Goal: Task Accomplishment & Management: Manage account settings

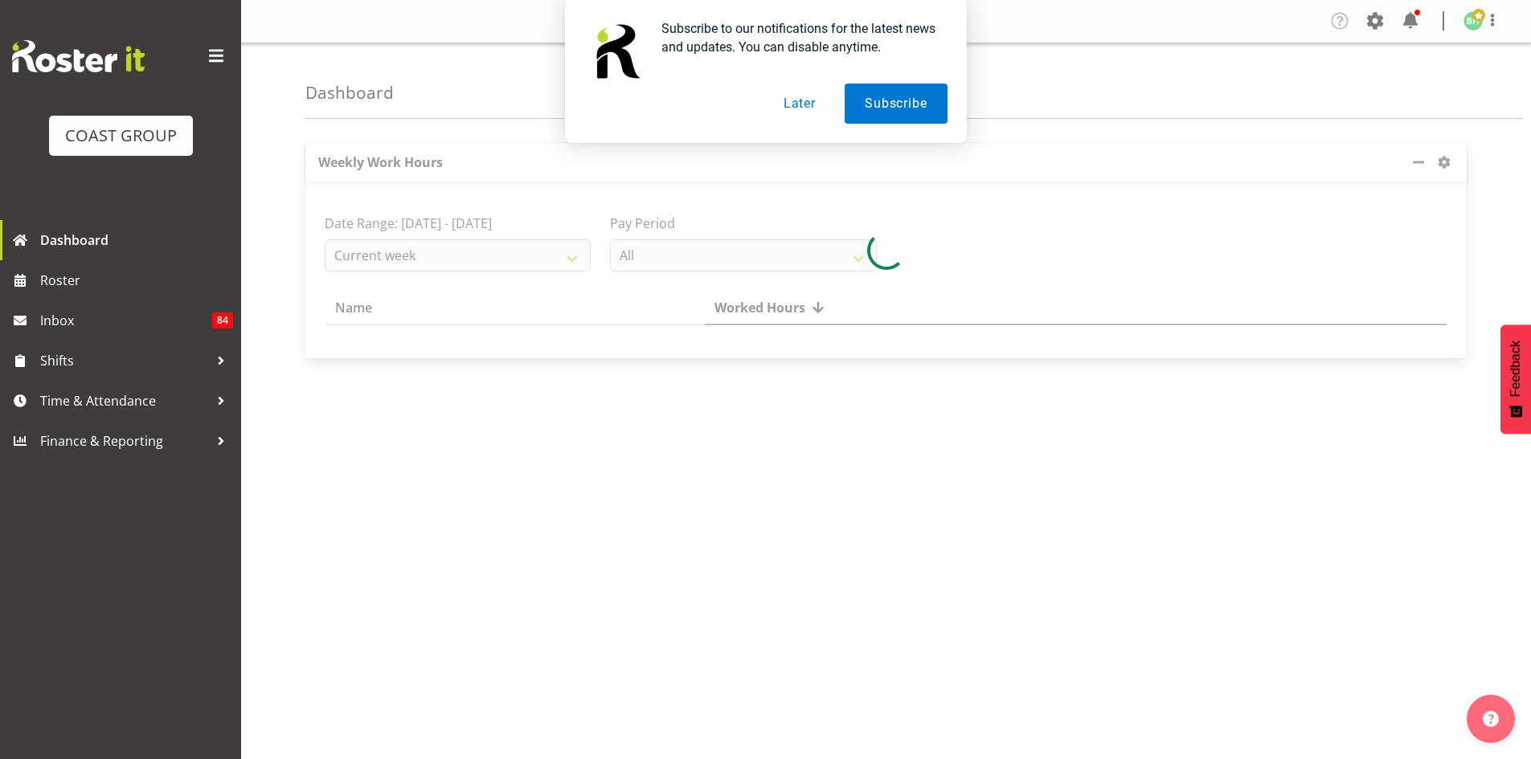
click at [799, 108] on button "Later" at bounding box center [799, 104] width 72 height 40
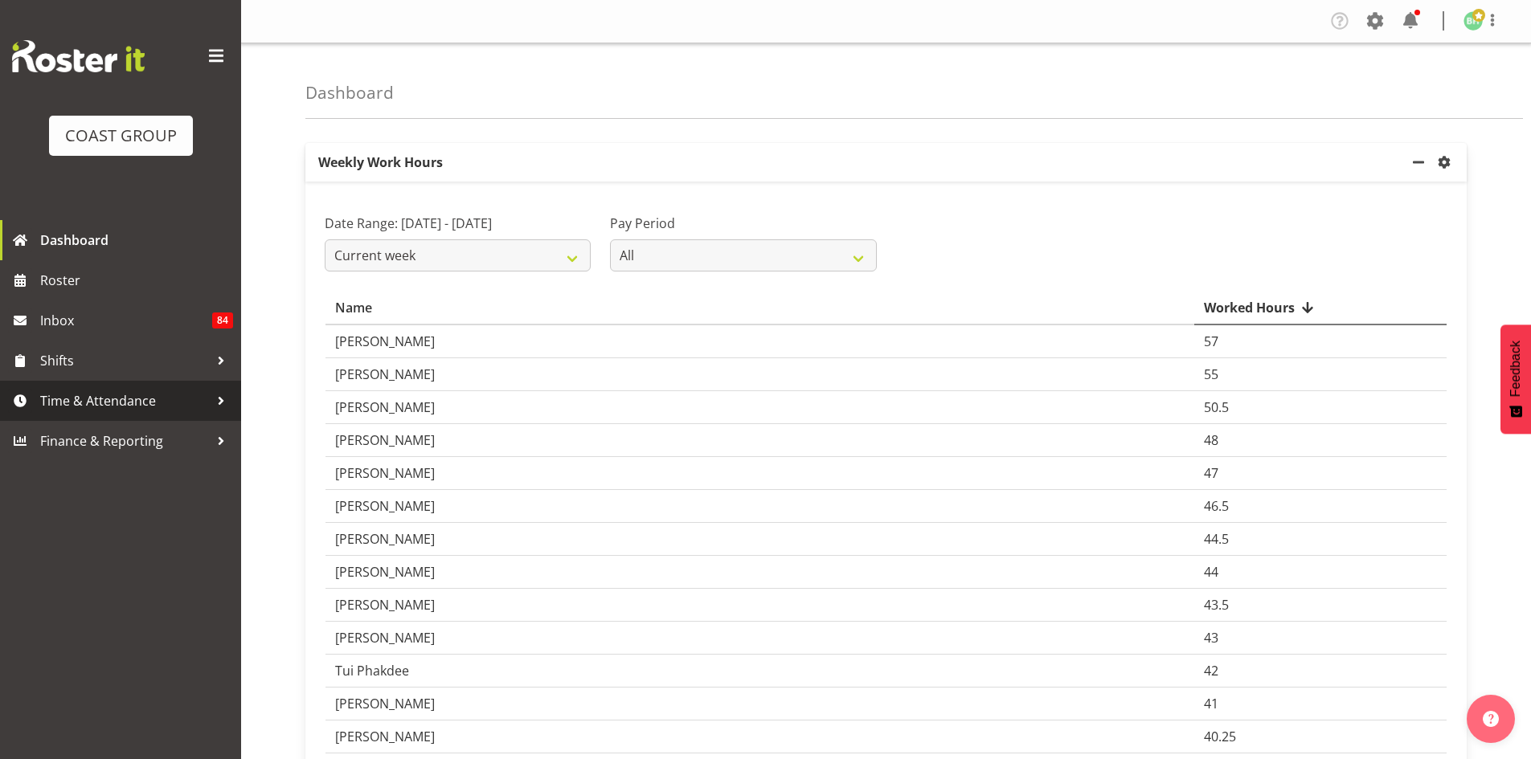
click at [192, 407] on span "Time & Attendance" at bounding box center [124, 401] width 169 height 24
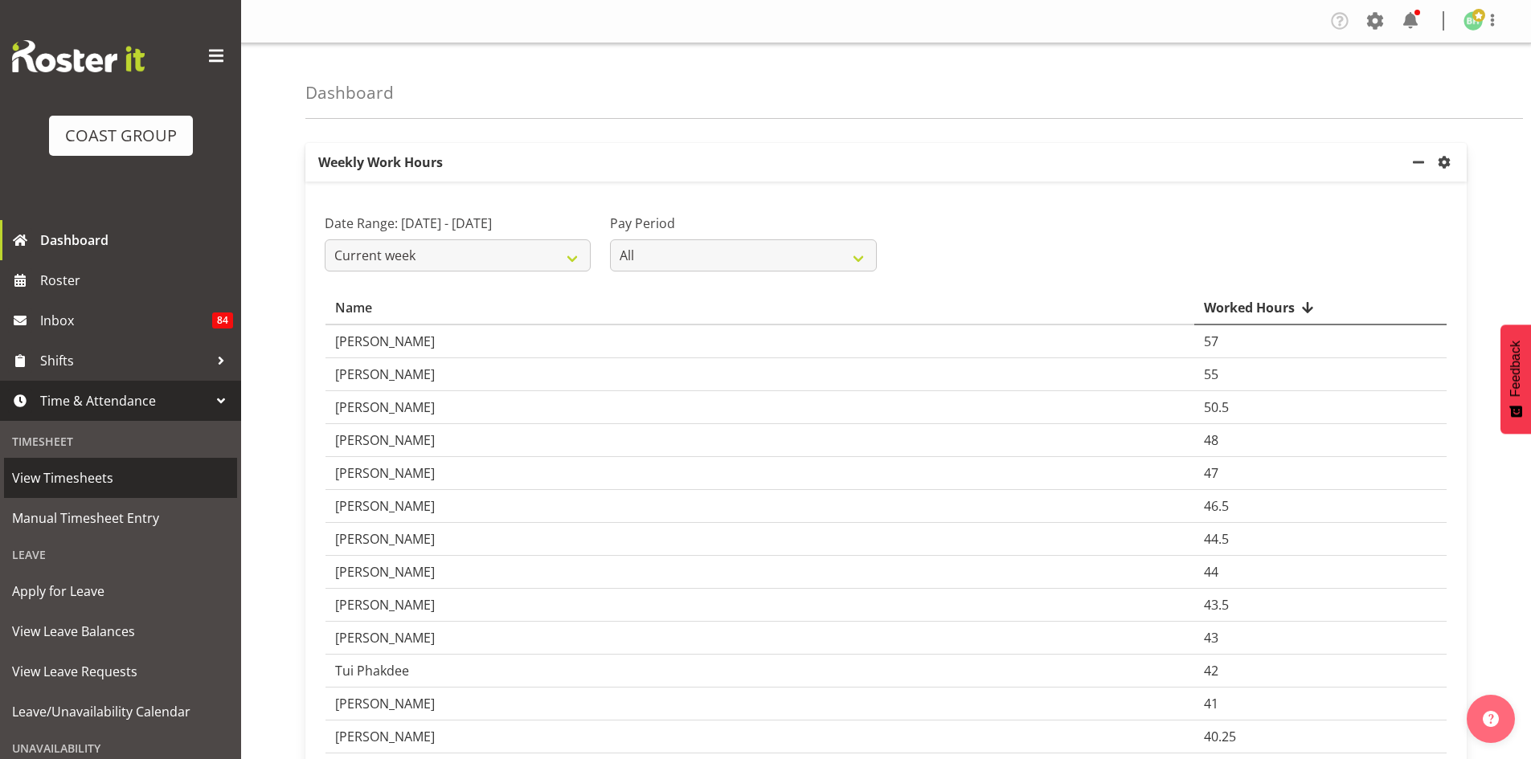
click at [86, 472] on span "View Timesheets" at bounding box center [120, 478] width 217 height 24
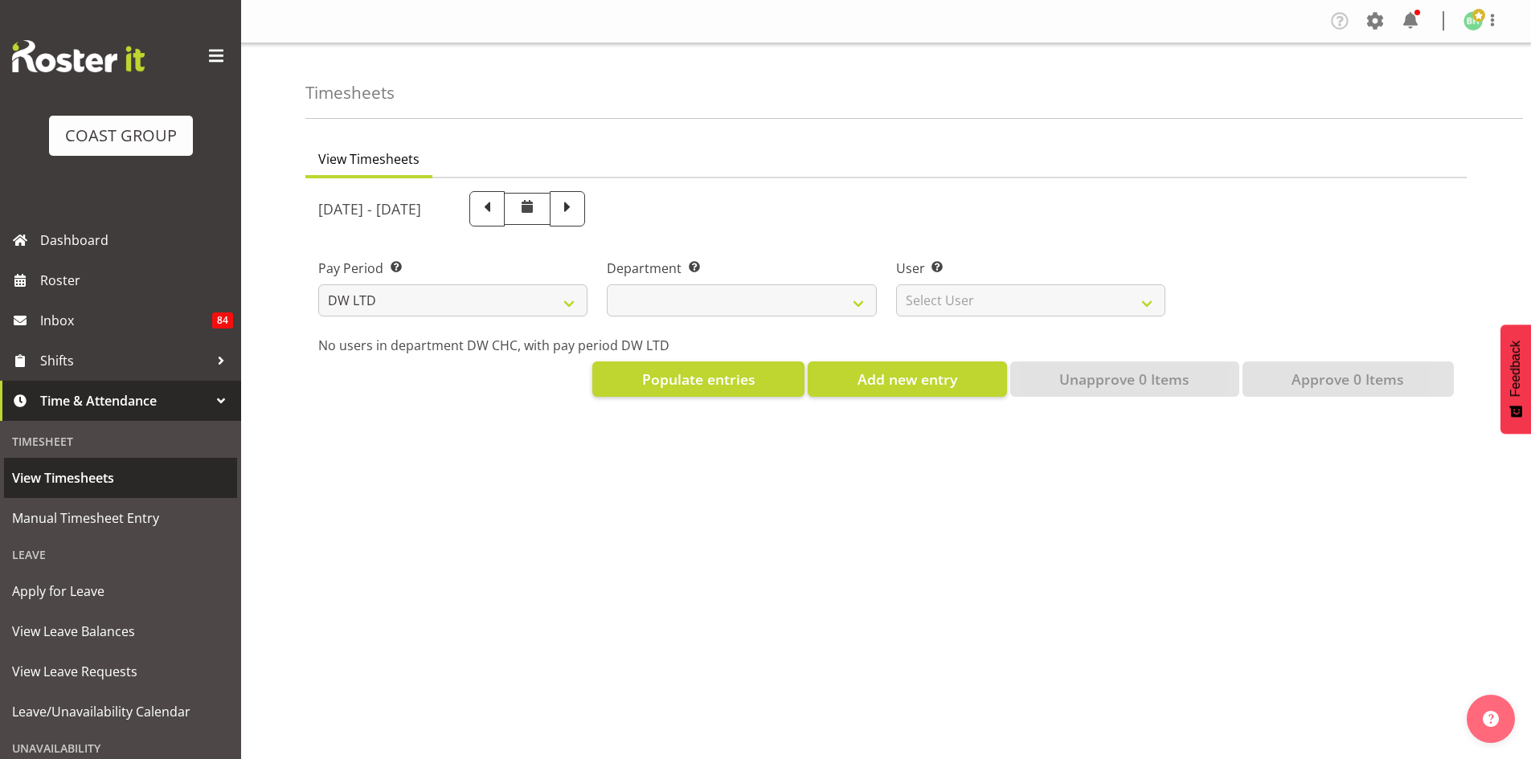
select select "8"
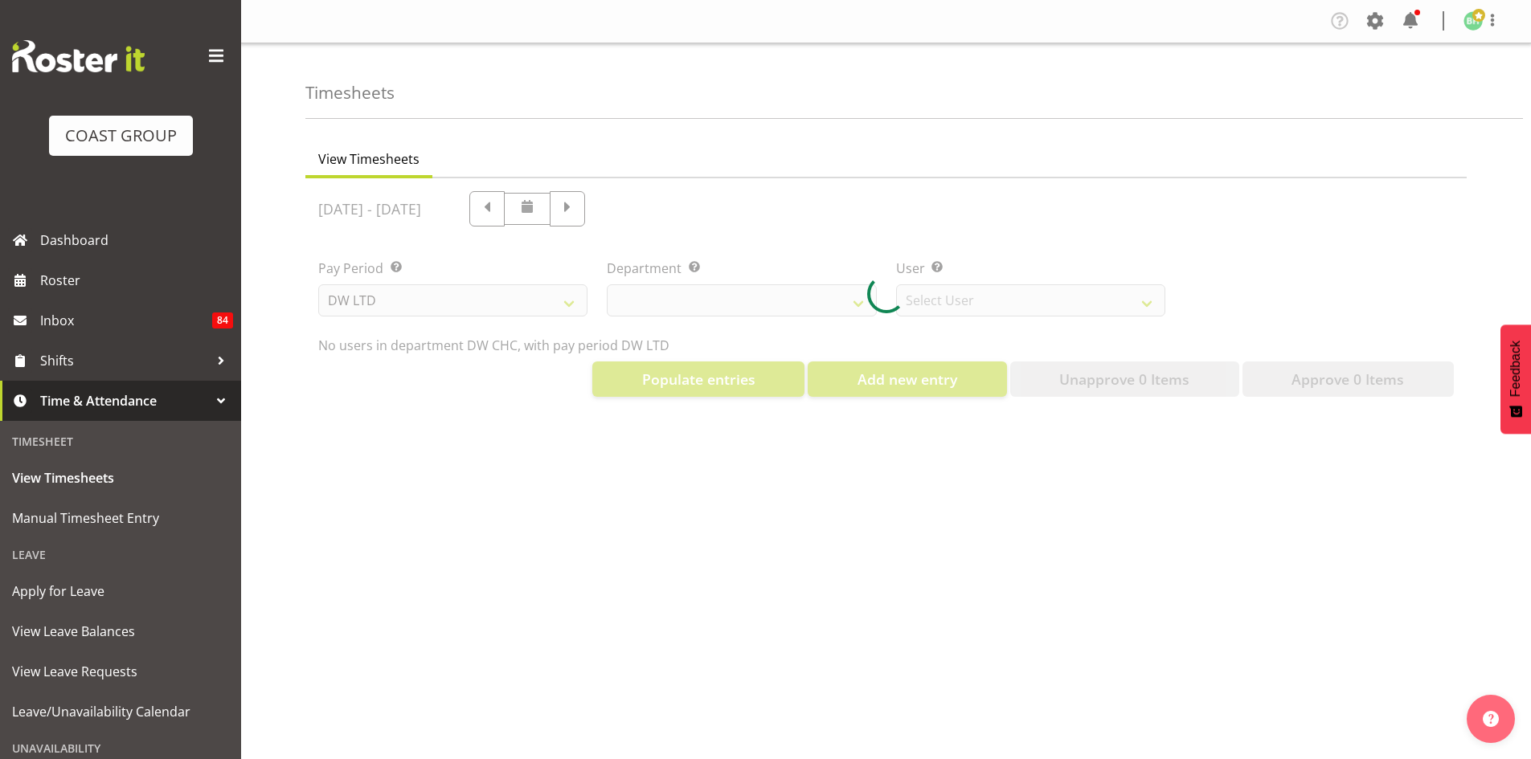
select select "28"
select select "3822"
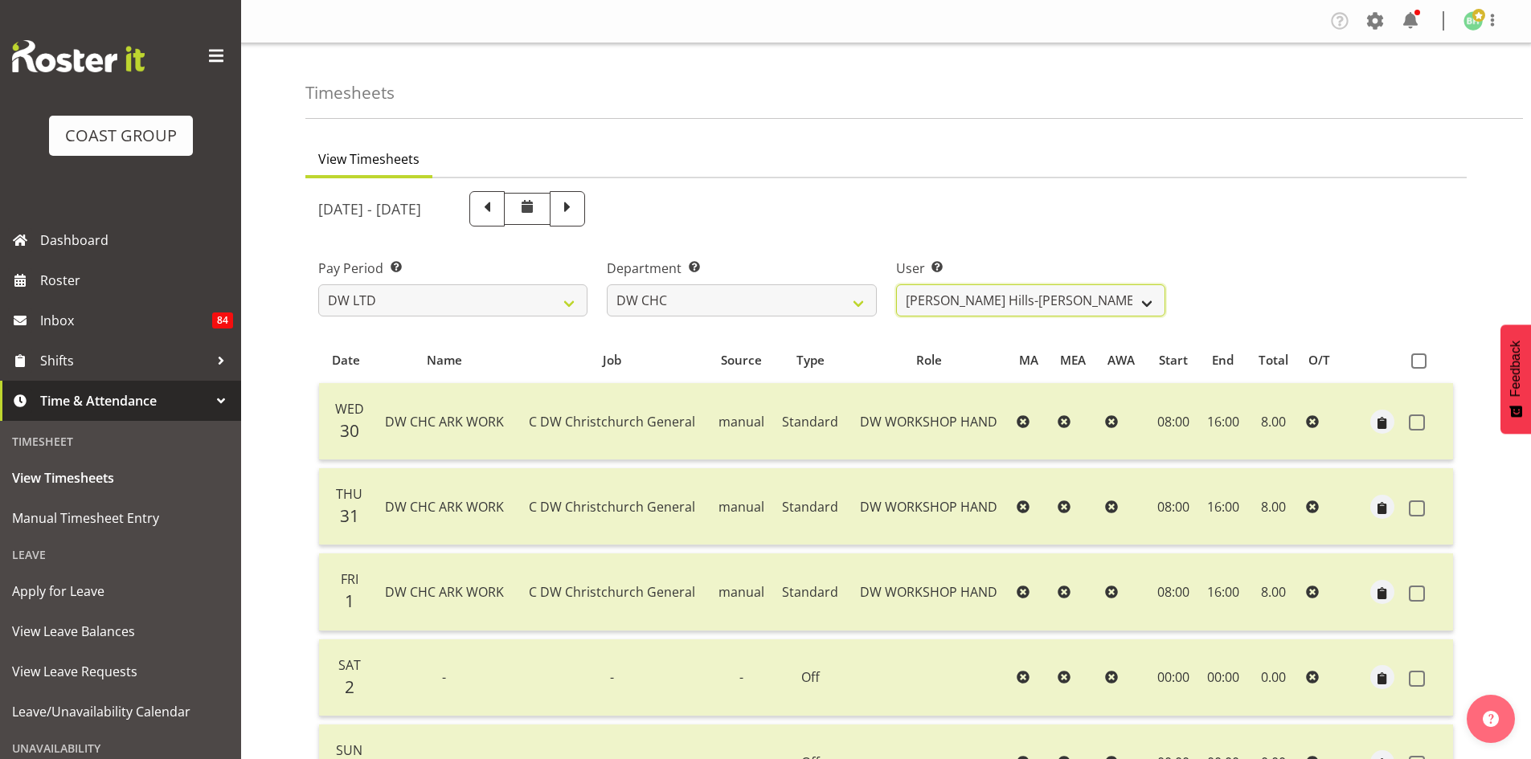
click at [1145, 304] on select "[PERSON_NAME] Hills-[PERSON_NAME] ✔ [PERSON_NAME] ✔ [PERSON_NAME] O'[PERSON_NAM…" at bounding box center [1030, 300] width 269 height 32
click at [742, 306] on select "[PERSON_NAME] DW CHC DW CHC DESIGN DW CHC PRODUCTION DW CHC SALES DW WLG DW WLG…" at bounding box center [741, 300] width 269 height 32
select select "27"
click at [607, 284] on select "[PERSON_NAME] DW CHC DW CHC DESIGN DW CHC PRODUCTION DW CHC SALES DW WLG DW WLG…" at bounding box center [741, 300] width 269 height 32
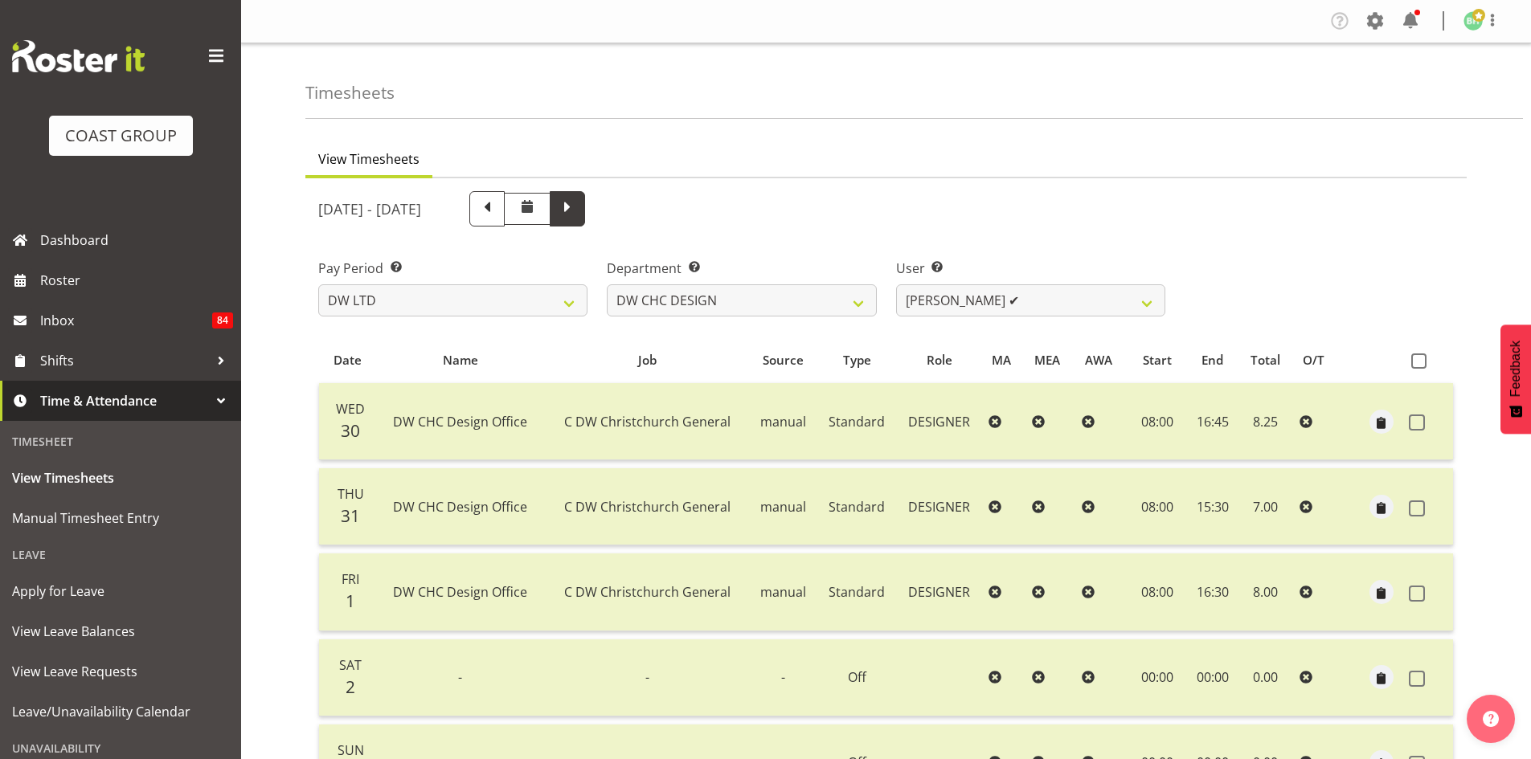
click at [578, 207] on span at bounding box center [567, 207] width 21 height 21
select select
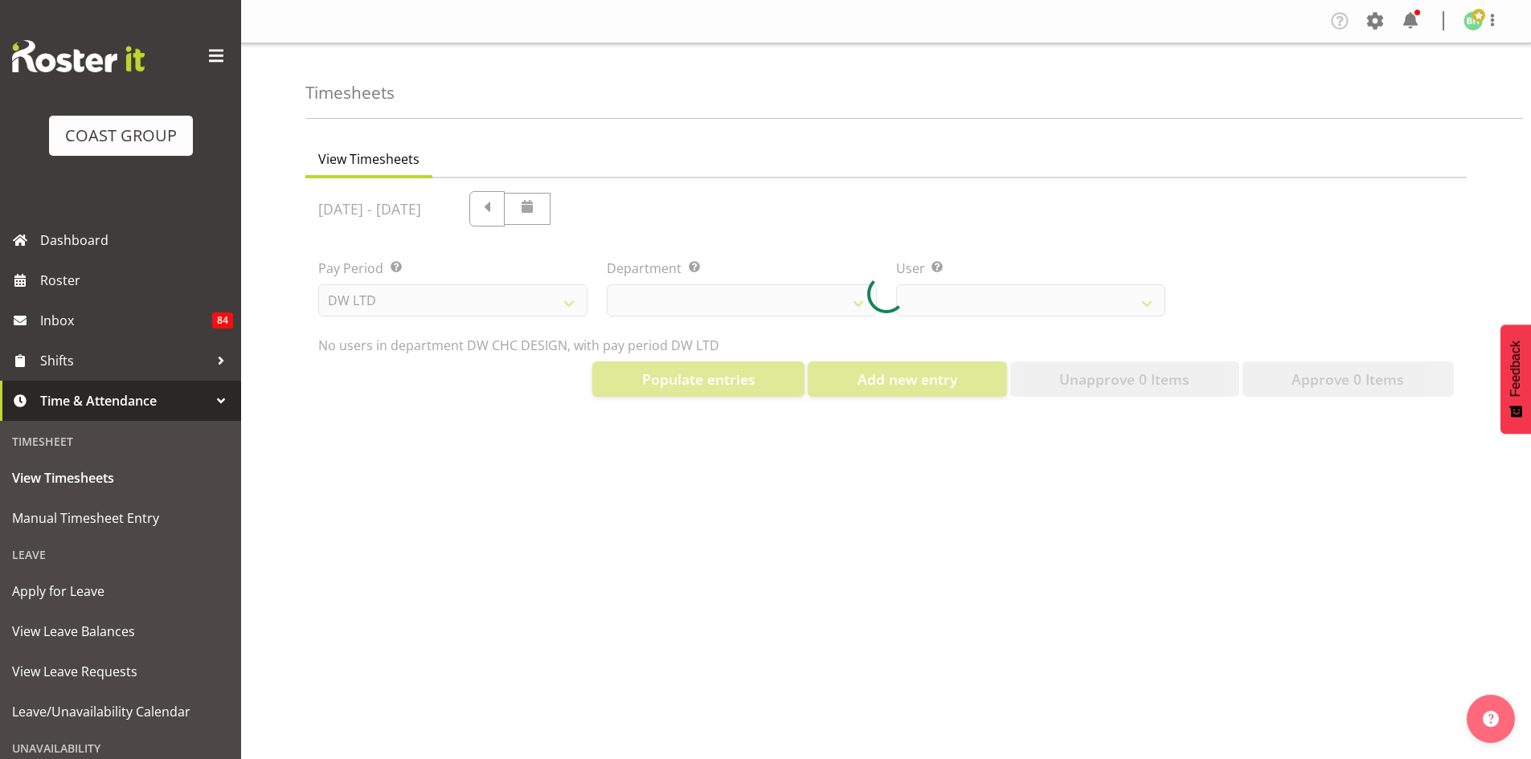
select select "27"
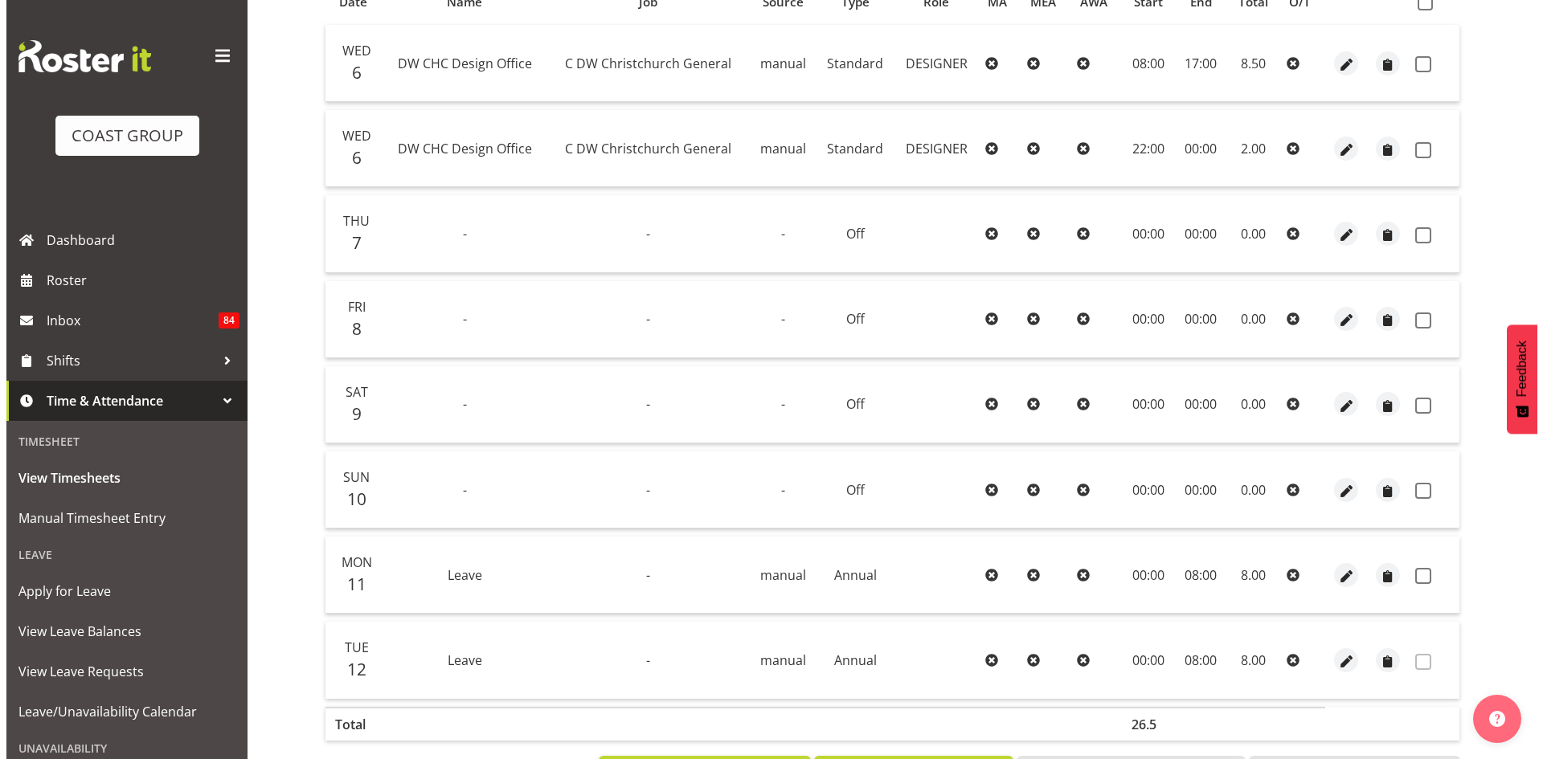
scroll to position [321, 0]
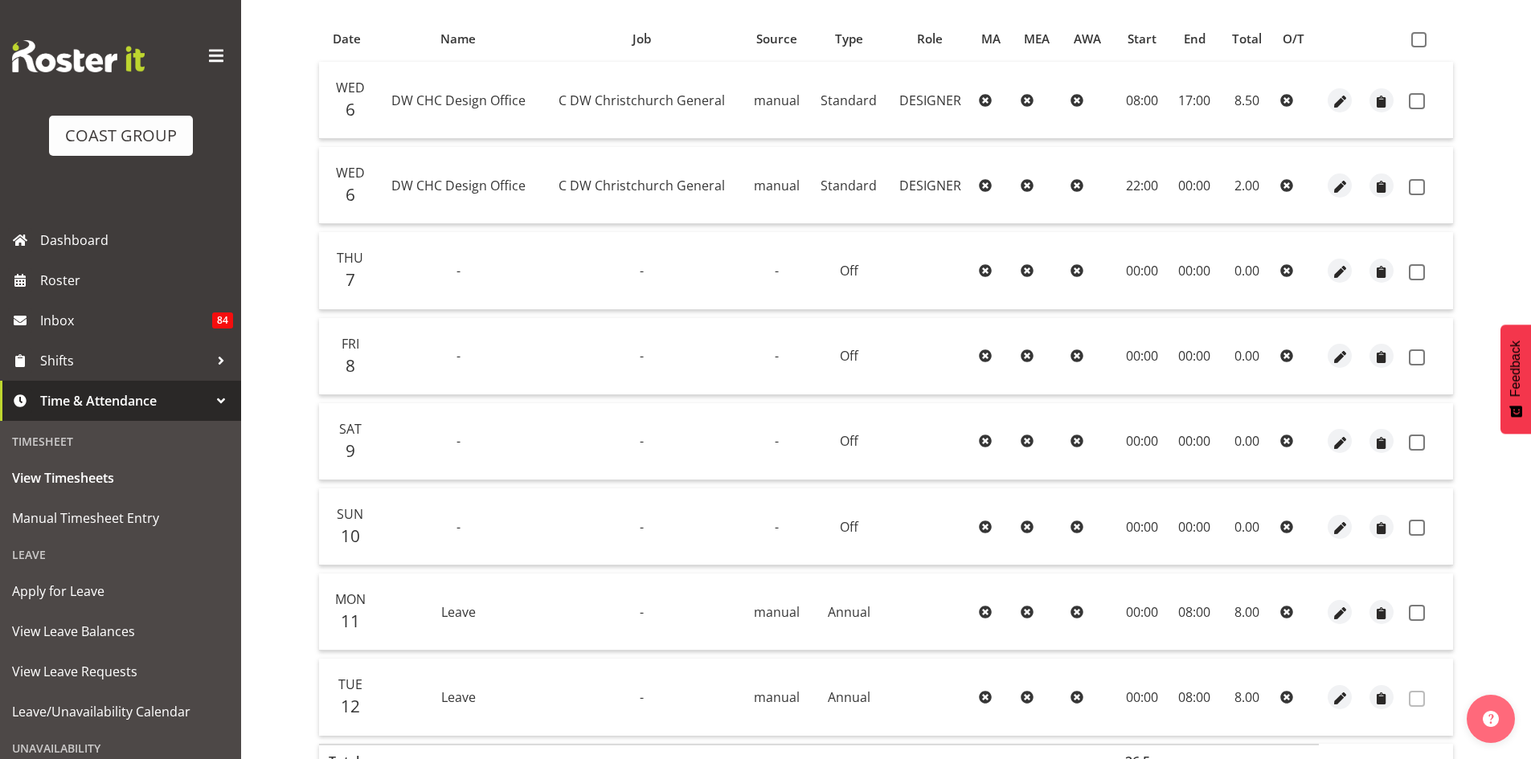
click at [1156, 356] on td "00:00" at bounding box center [1141, 356] width 53 height 77
click at [1131, 347] on td "00:00" at bounding box center [1141, 356] width 53 height 77
click at [1334, 360] on span "button" at bounding box center [1340, 358] width 18 height 18
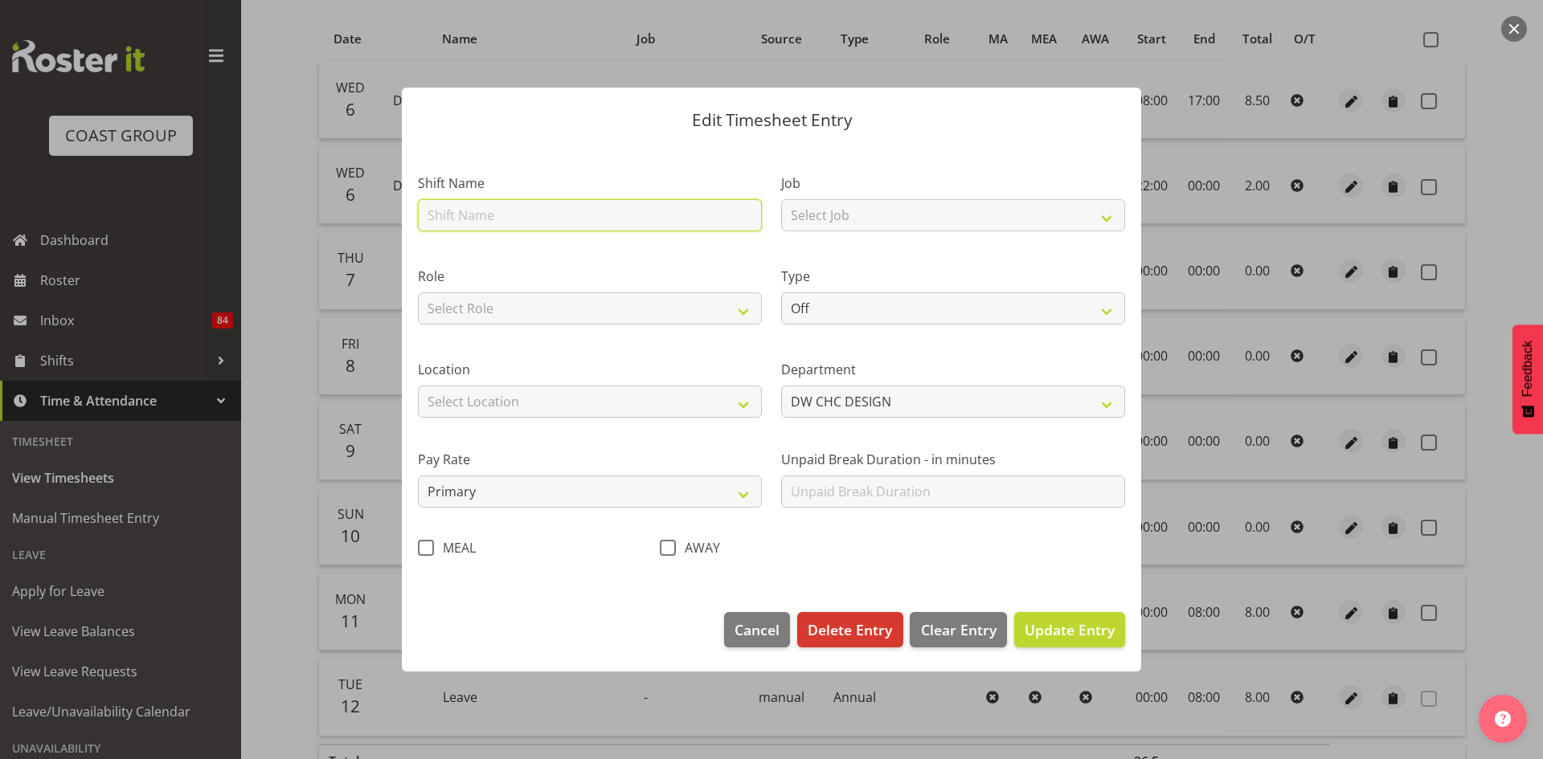
click at [702, 212] on input "text" at bounding box center [590, 215] width 344 height 32
click at [796, 105] on header "Edit Timesheet Entry" at bounding box center [771, 116] width 739 height 57
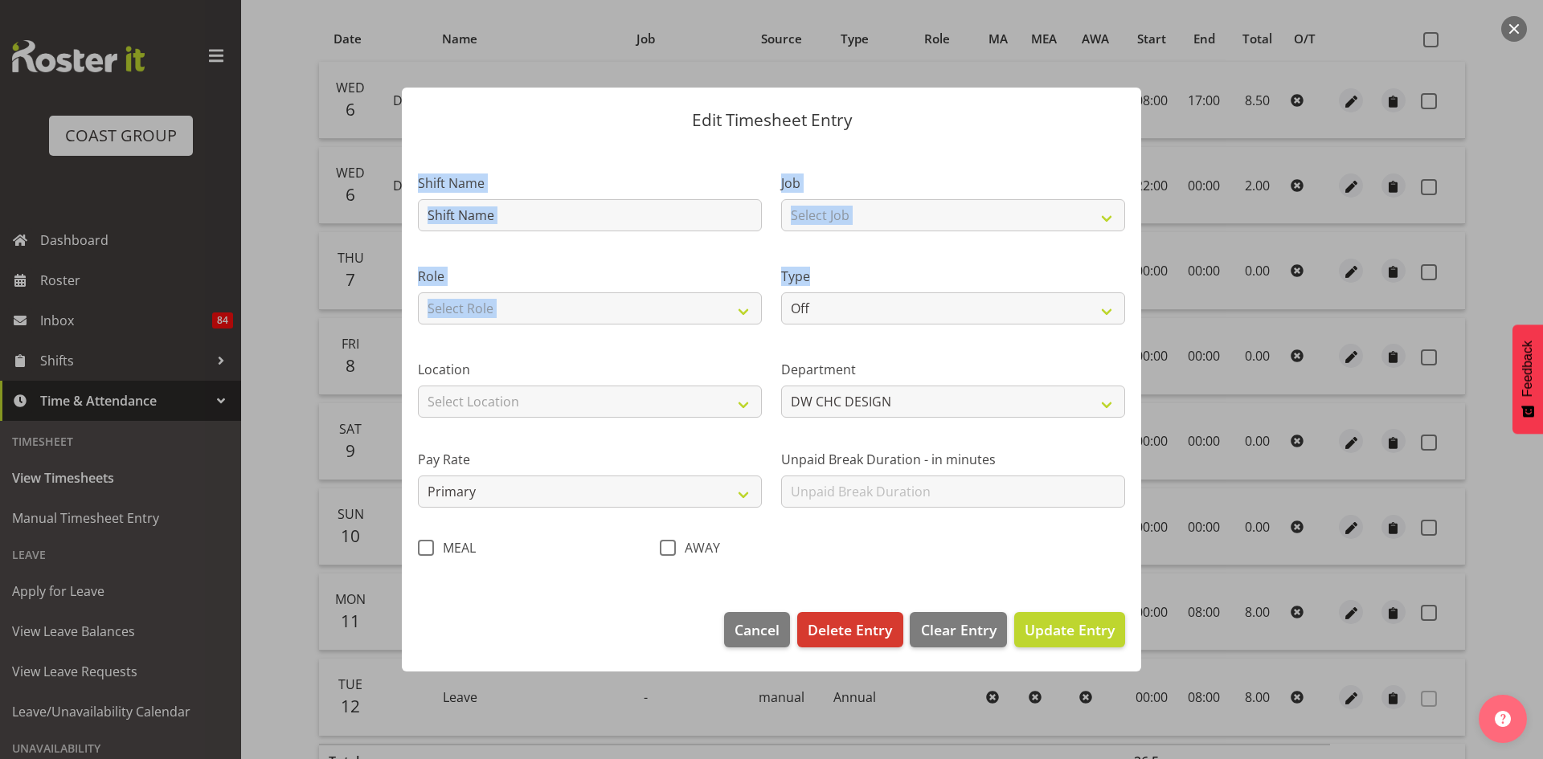
drag, startPoint x: 901, startPoint y: 106, endPoint x: 961, endPoint y: 330, distance: 232.2
click at [961, 330] on div "Edit Timesheet Entry Shift Name Job Select Job 1 Carlton Events 1 [PERSON_NAME]…" at bounding box center [771, 379] width 771 height 665
click at [761, 643] on button "Cancel" at bounding box center [757, 629] width 66 height 35
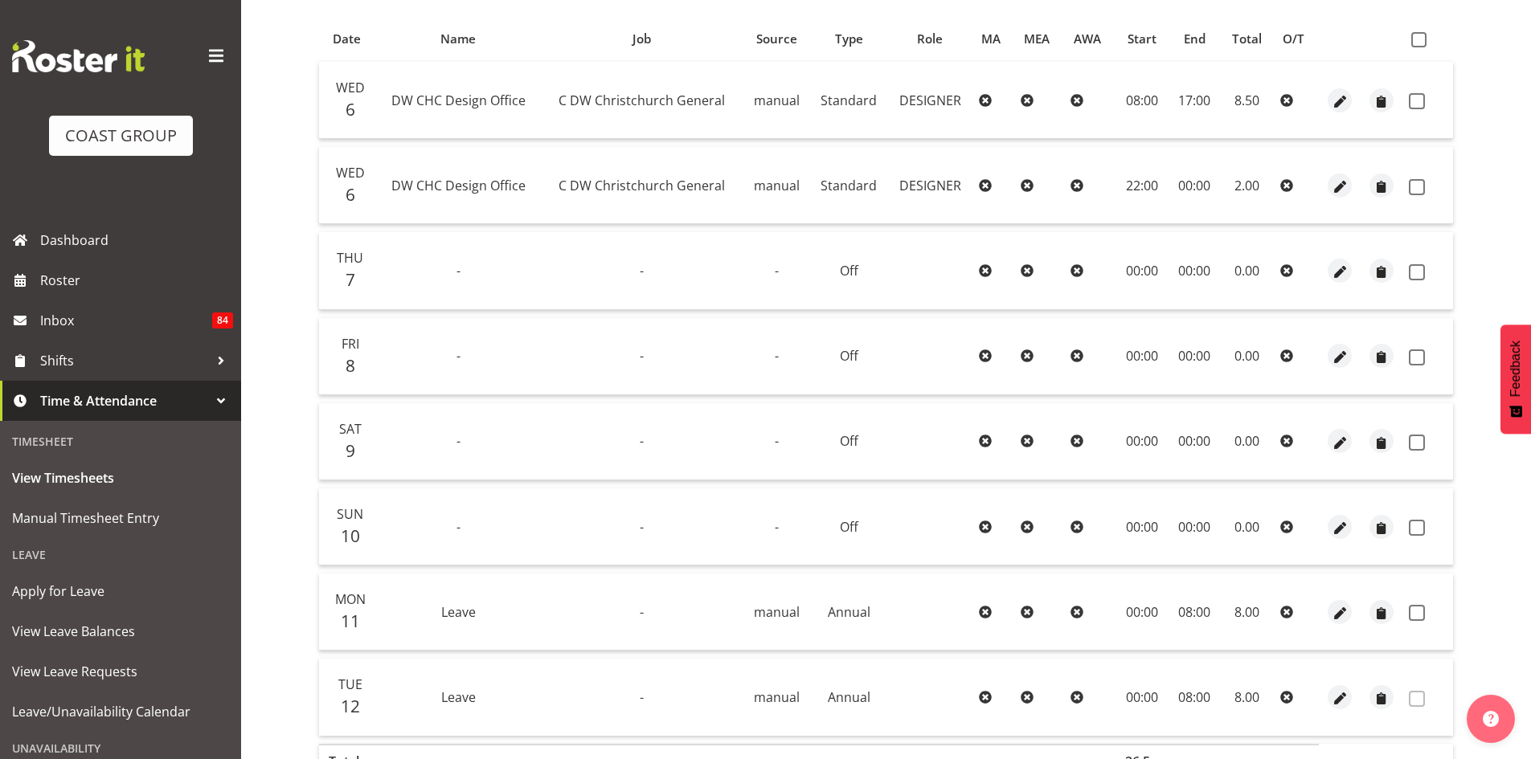
drag, startPoint x: 523, startPoint y: 187, endPoint x: 379, endPoint y: 186, distance: 143.8
click at [377, 186] on td "DW CHC Design Office" at bounding box center [458, 185] width 166 height 77
copy span "DW CHC Design Office"
click at [1332, 355] on span "button" at bounding box center [1340, 358] width 18 height 18
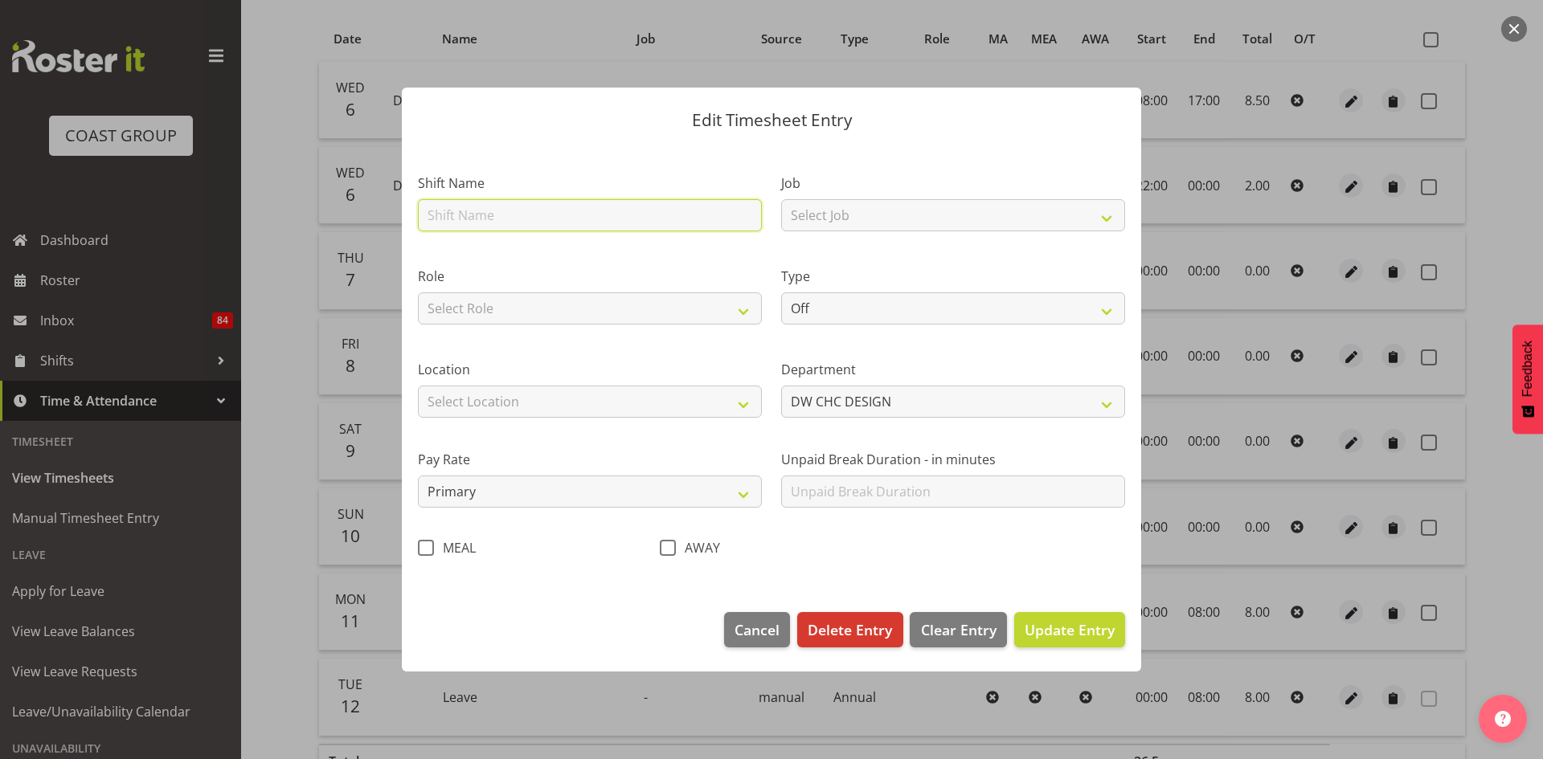
paste input "DW CHC Design Office"
type input "DW CHC Design Office"
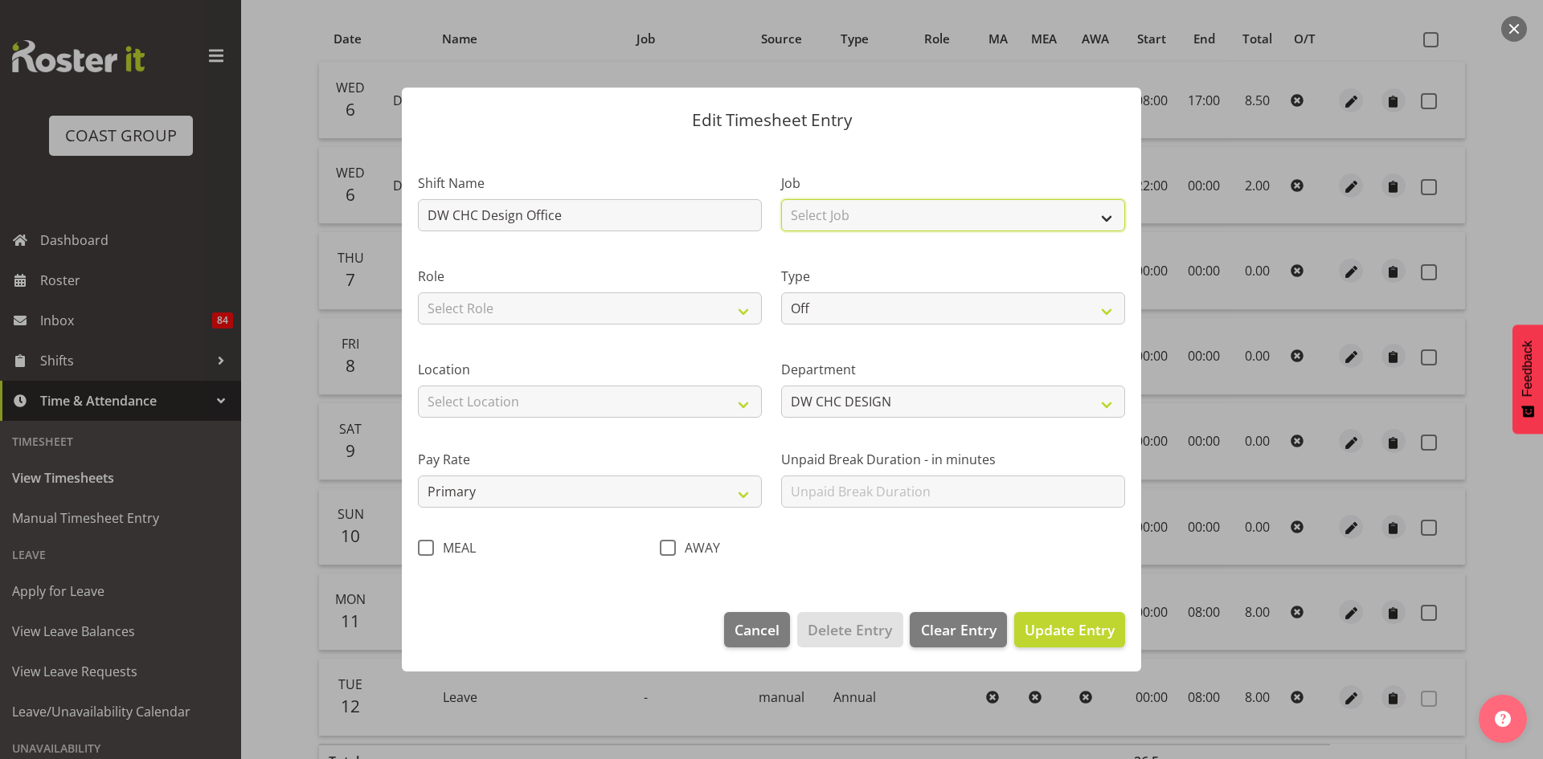
click at [897, 216] on select "Select Job 1 Carlton Events 1 [PERSON_NAME][GEOGRAPHIC_DATA] 1 [PERSON_NAME][GE…" at bounding box center [953, 215] width 344 height 32
select select "9476"
click at [781, 199] on select "Select Job 1 Carlton Events 1 [PERSON_NAME][GEOGRAPHIC_DATA] 1 [PERSON_NAME][GE…" at bounding box center [953, 215] width 344 height 32
click at [637, 314] on select "Select Role DESIGNER Designer" at bounding box center [590, 308] width 344 height 32
select select "215"
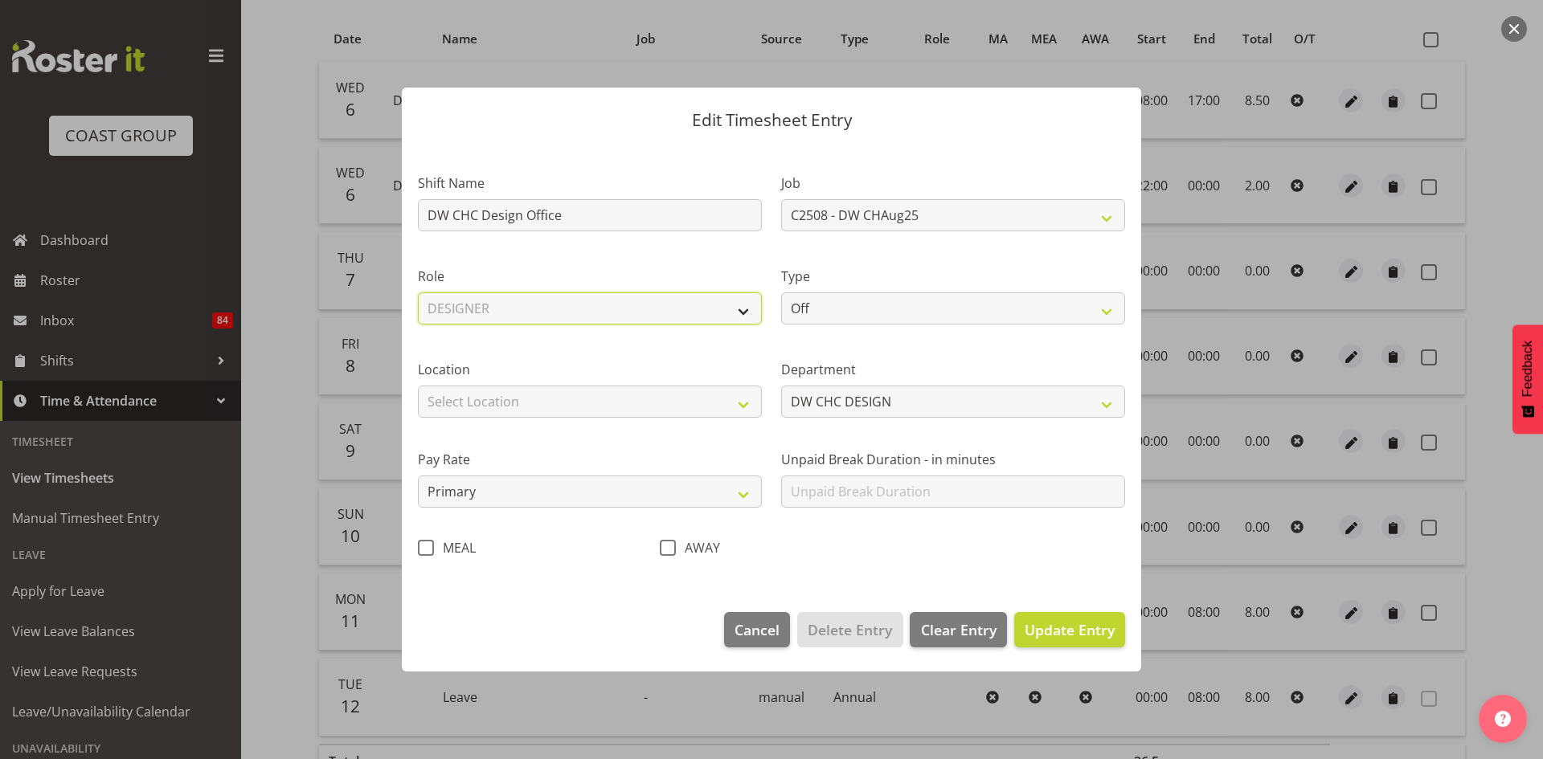
click at [418, 292] on select "Select Role DESIGNER Designer" at bounding box center [590, 308] width 344 height 32
click at [817, 313] on select "Off Standard Public Holiday Public Holiday (Worked) Day In Lieu Annual Leave Si…" at bounding box center [953, 308] width 344 height 32
select select "Standard"
click at [781, 292] on select "Off Standard Public Holiday Public Holiday (Worked) Day In Lieu Annual Leave Si…" at bounding box center [953, 308] width 344 height 32
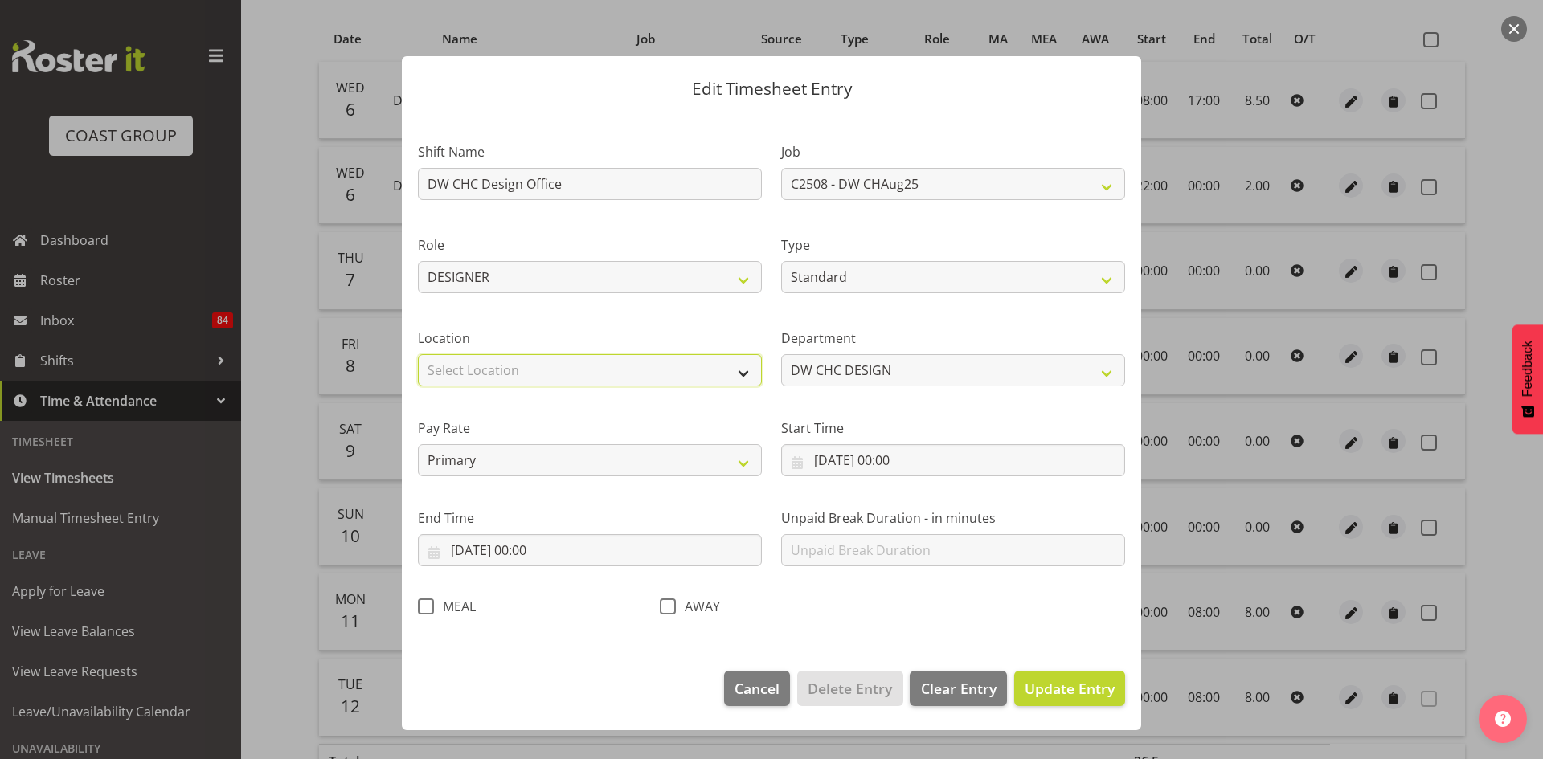
click at [623, 377] on select "Select Location [GEOGRAPHIC_DATA] EVENTS [PERSON_NAME][GEOGRAPHIC_DATA] [GEOGRA…" at bounding box center [590, 370] width 344 height 32
select select "36"
click at [418, 354] on select "Select Location [GEOGRAPHIC_DATA] EVENTS [PERSON_NAME][GEOGRAPHIC_DATA] [GEOGRA…" at bounding box center [590, 370] width 344 height 32
click at [931, 461] on input "[DATE] 00:00" at bounding box center [953, 460] width 344 height 32
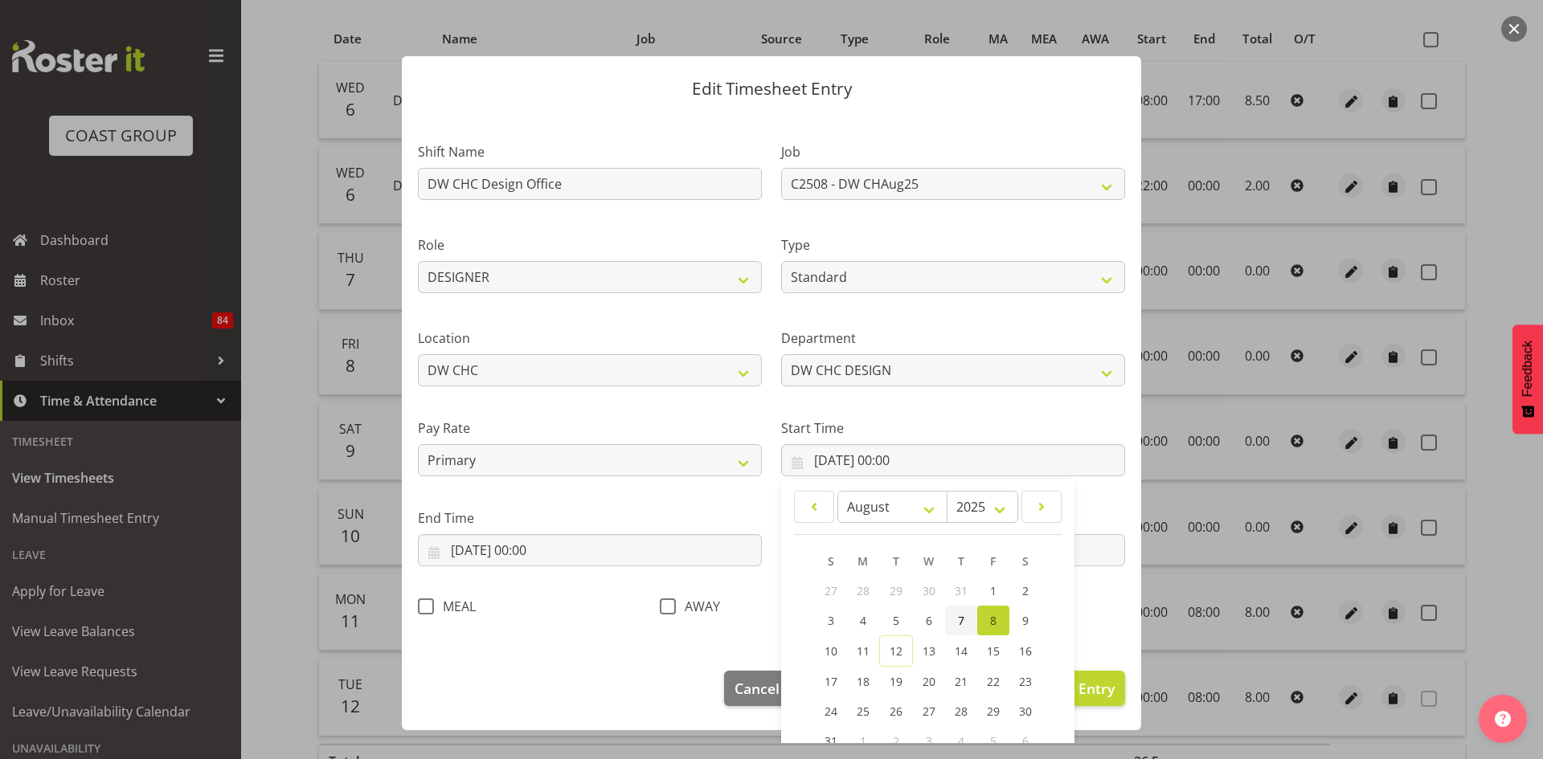
click at [958, 624] on span "7" at bounding box center [961, 620] width 6 height 15
click at [992, 620] on link "8" at bounding box center [993, 621] width 32 height 30
type input "[DATE] 00:00"
click at [1094, 591] on div "Shift Name DW CHC Design Office Job 1 Carlton Events 1 [PERSON_NAME][GEOGRAPHIC…" at bounding box center [771, 374] width 726 height 509
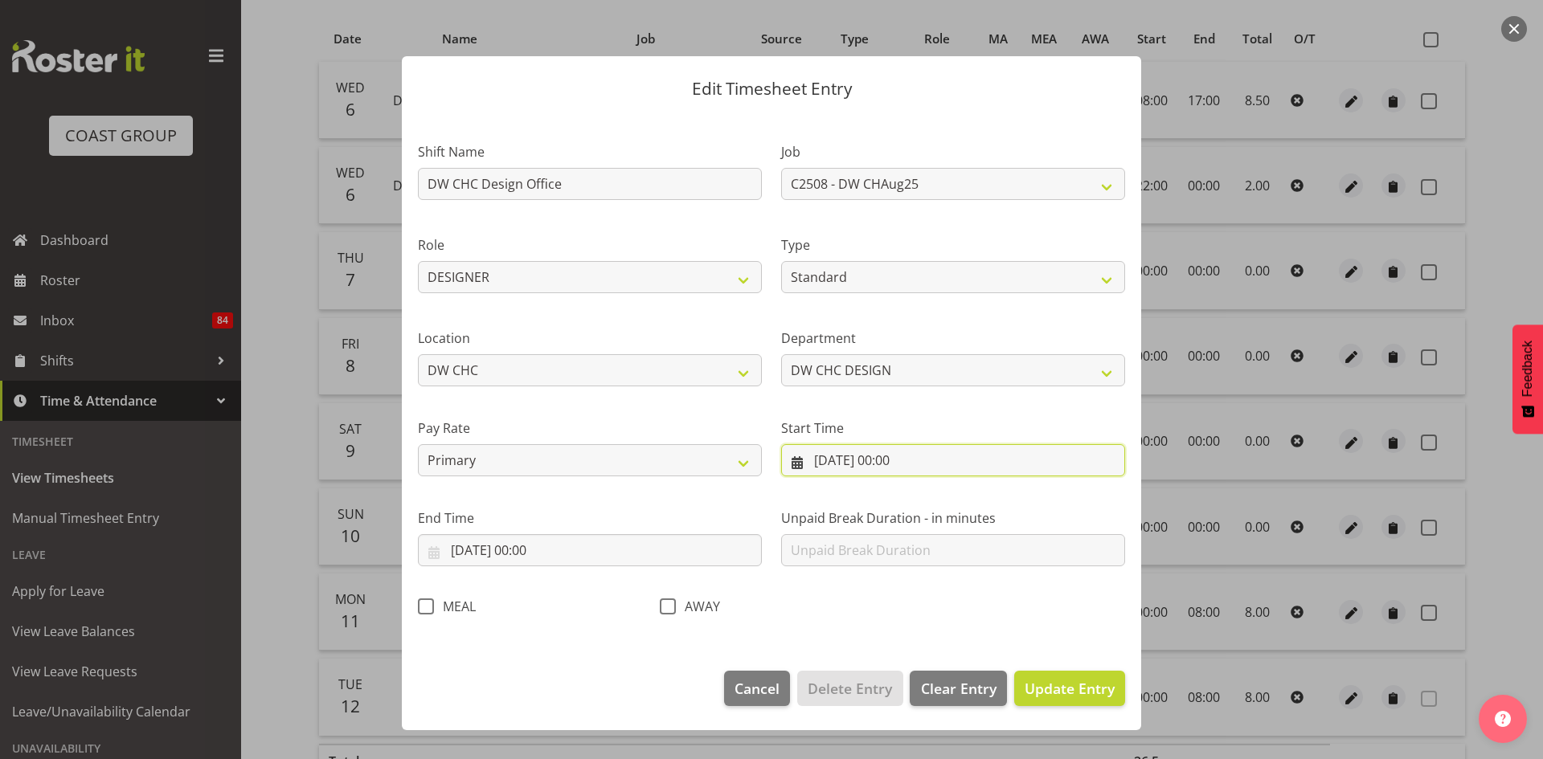
click at [910, 464] on input "[DATE] 00:00" at bounding box center [953, 460] width 344 height 32
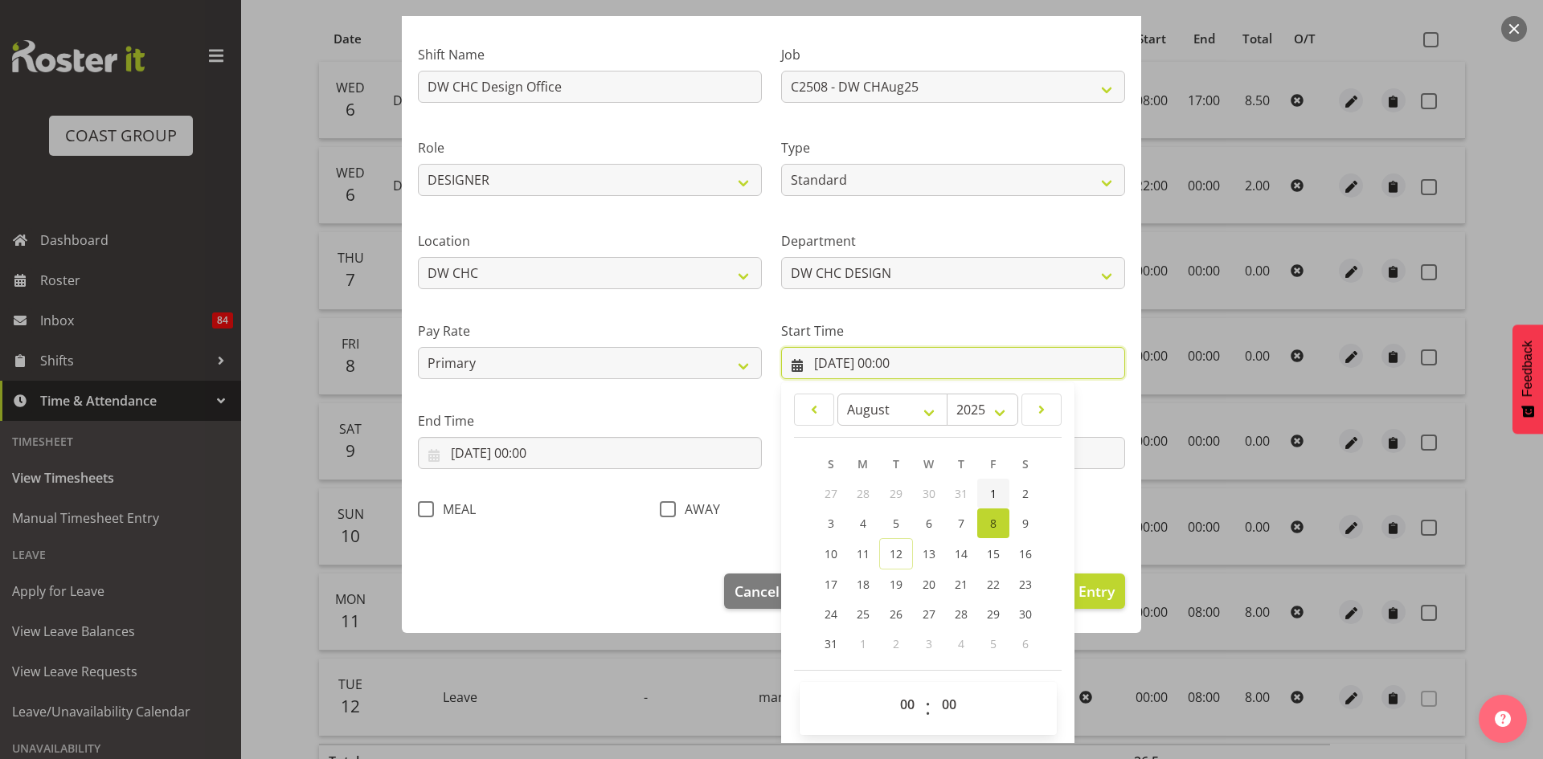
scroll to position [100, 0]
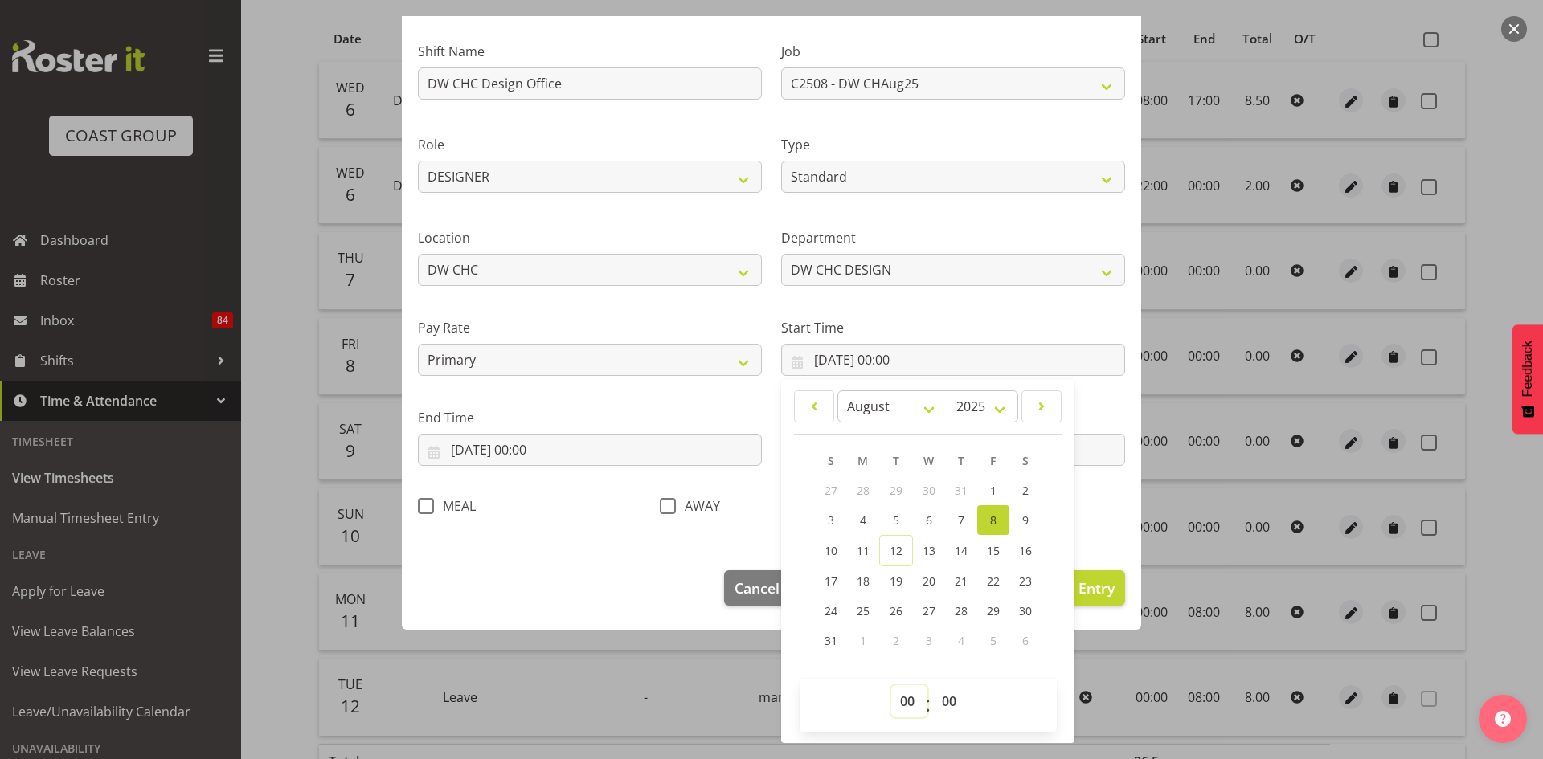
click at [898, 697] on select "00 01 02 03 04 05 06 07 08 09 10 11 12 13 14 15 16 17 18 19 20 21 22 23" at bounding box center [909, 701] width 36 height 32
select select "7"
click at [891, 685] on select "00 01 02 03 04 05 06 07 08 09 10 11 12 13 14 15 16 17 18 19 20 21 22 23" at bounding box center [909, 701] width 36 height 32
type input "[DATE] 07:00"
click at [951, 708] on select "00 01 02 03 04 05 06 07 08 09 10 11 12 13 14 15 16 17 18 19 20 21 22 23 24 25 2…" at bounding box center [951, 701] width 36 height 32
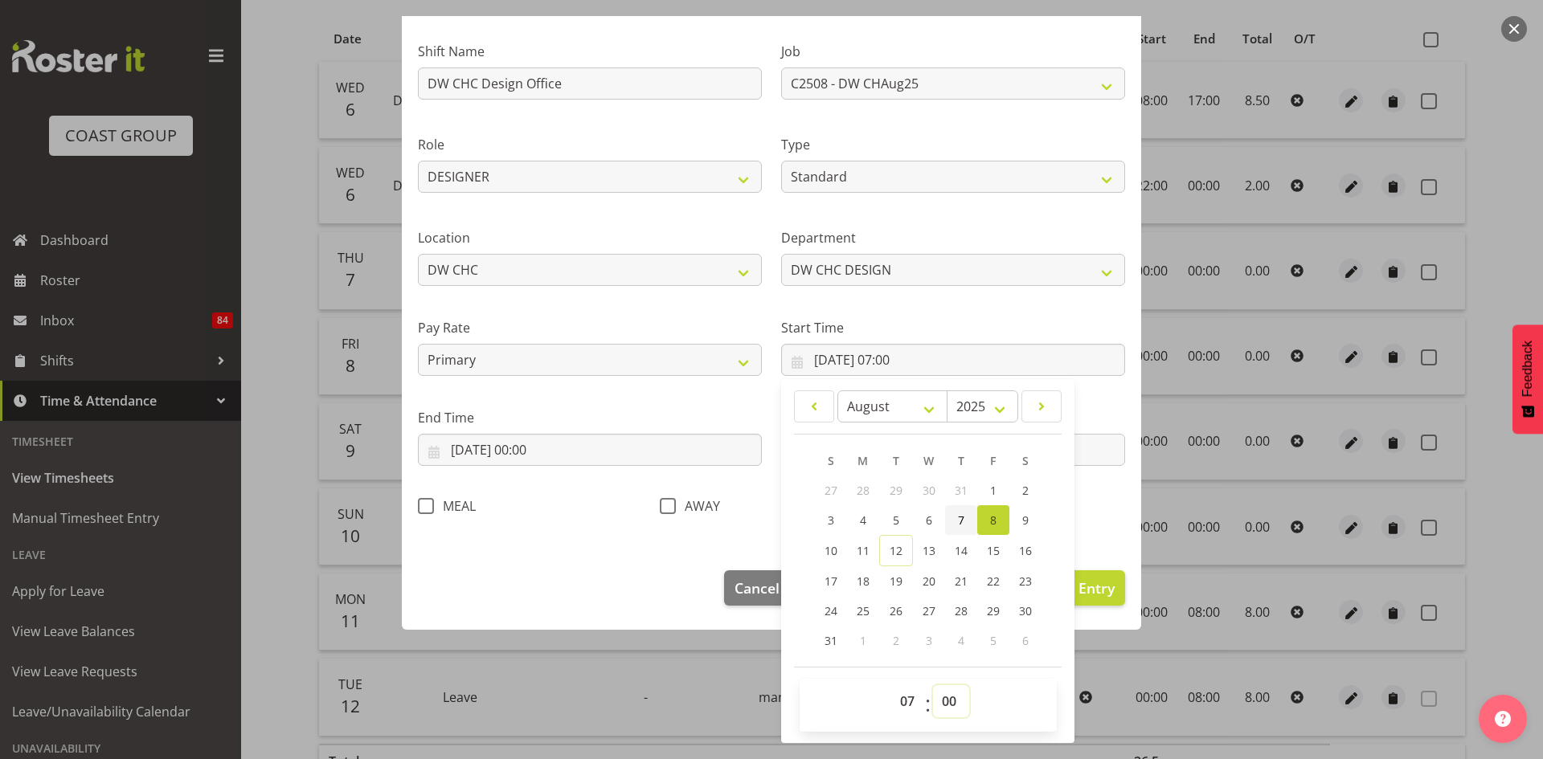
select select "45"
click at [933, 685] on select "00 01 02 03 04 05 06 07 08 09 10 11 12 13 14 15 16 17 18 19 20 21 22 23 24 25 2…" at bounding box center [951, 701] width 36 height 32
type input "[DATE] 07:45"
click at [1097, 509] on div "Shift Name DW CHC Design Office Job 1 Carlton Events 1 [PERSON_NAME][GEOGRAPHIC…" at bounding box center [771, 273] width 726 height 509
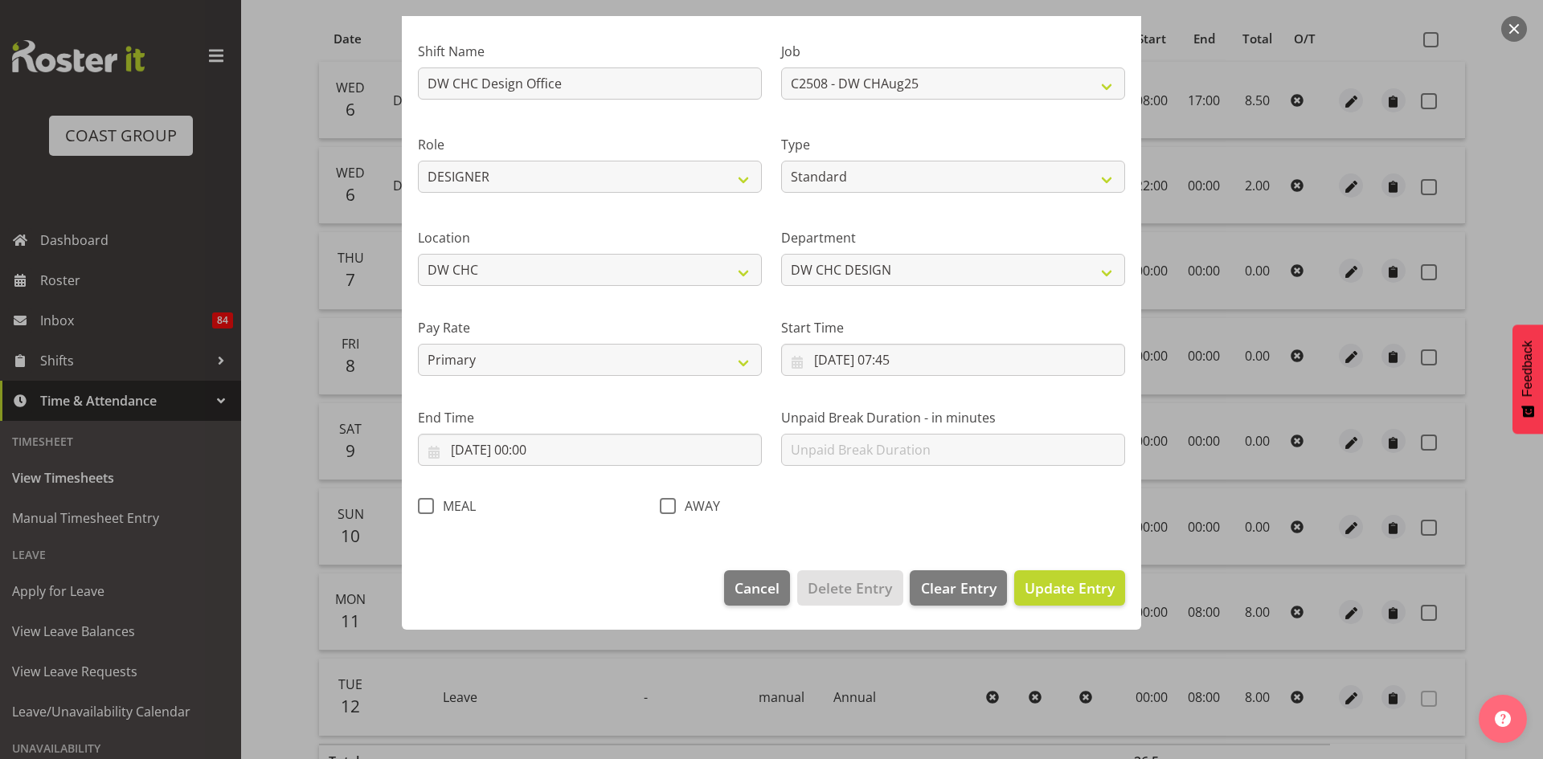
scroll to position [0, 0]
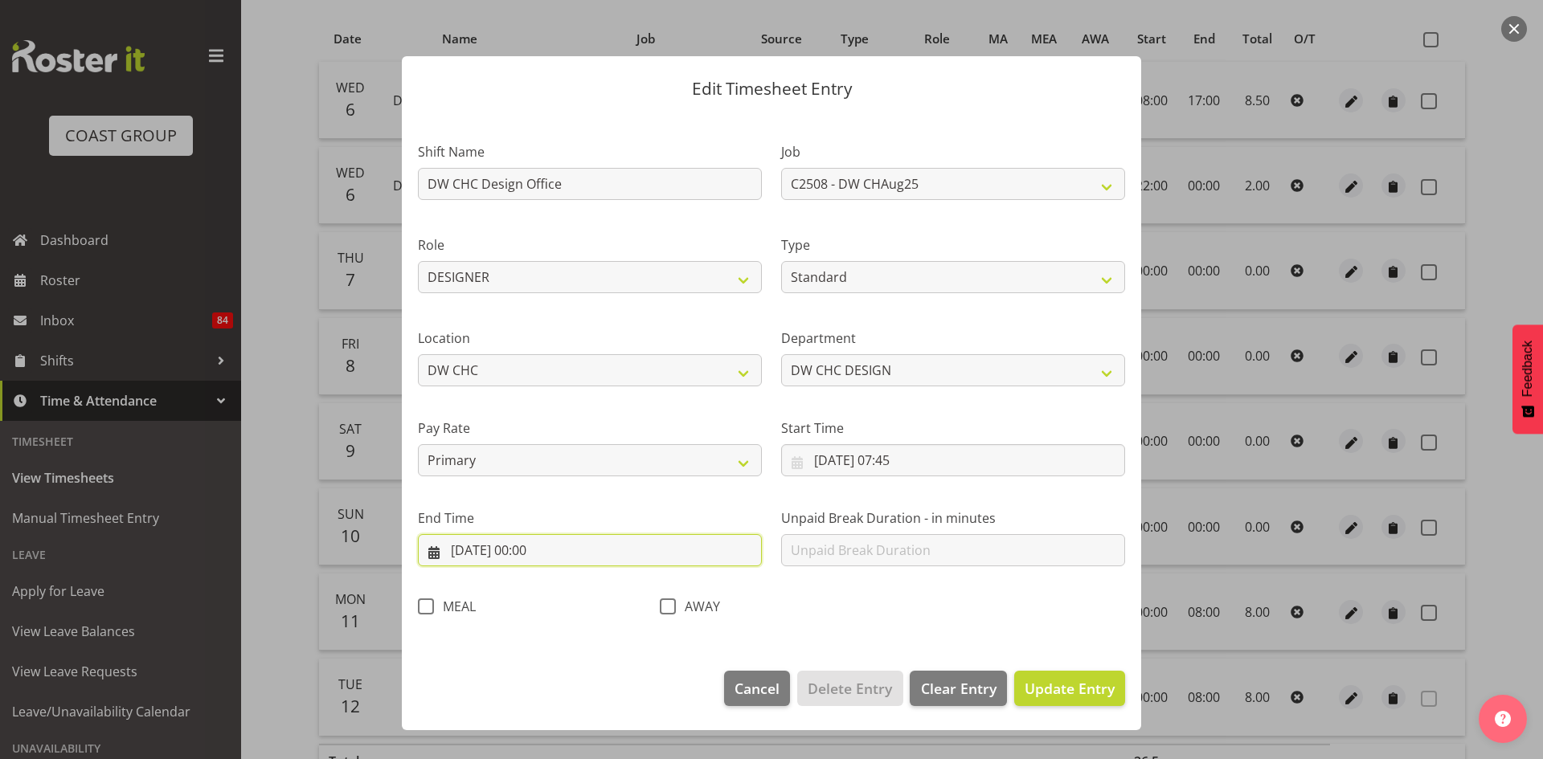
click at [615, 553] on input "[DATE] 00:00" at bounding box center [590, 550] width 344 height 32
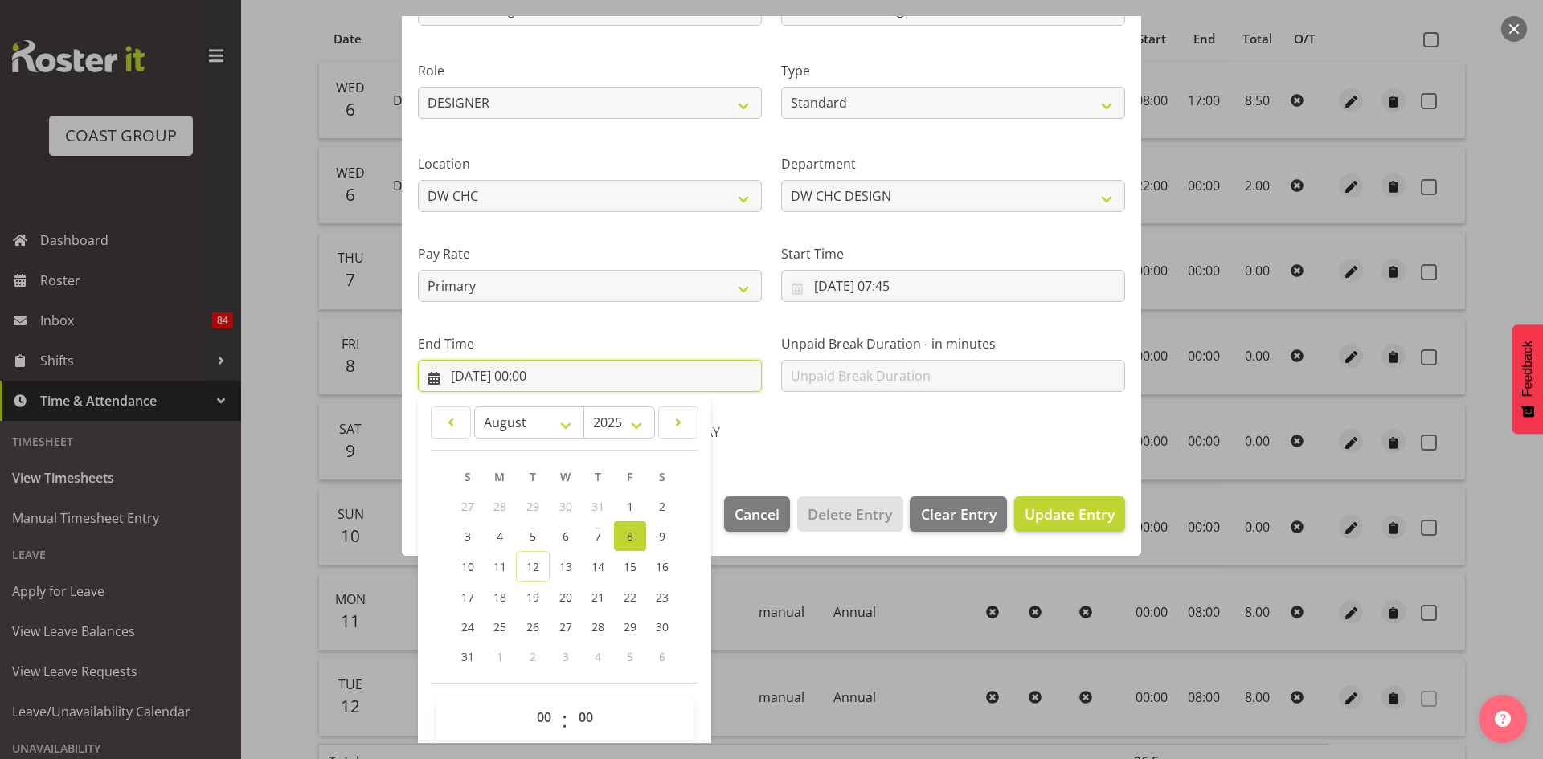
scroll to position [190, 0]
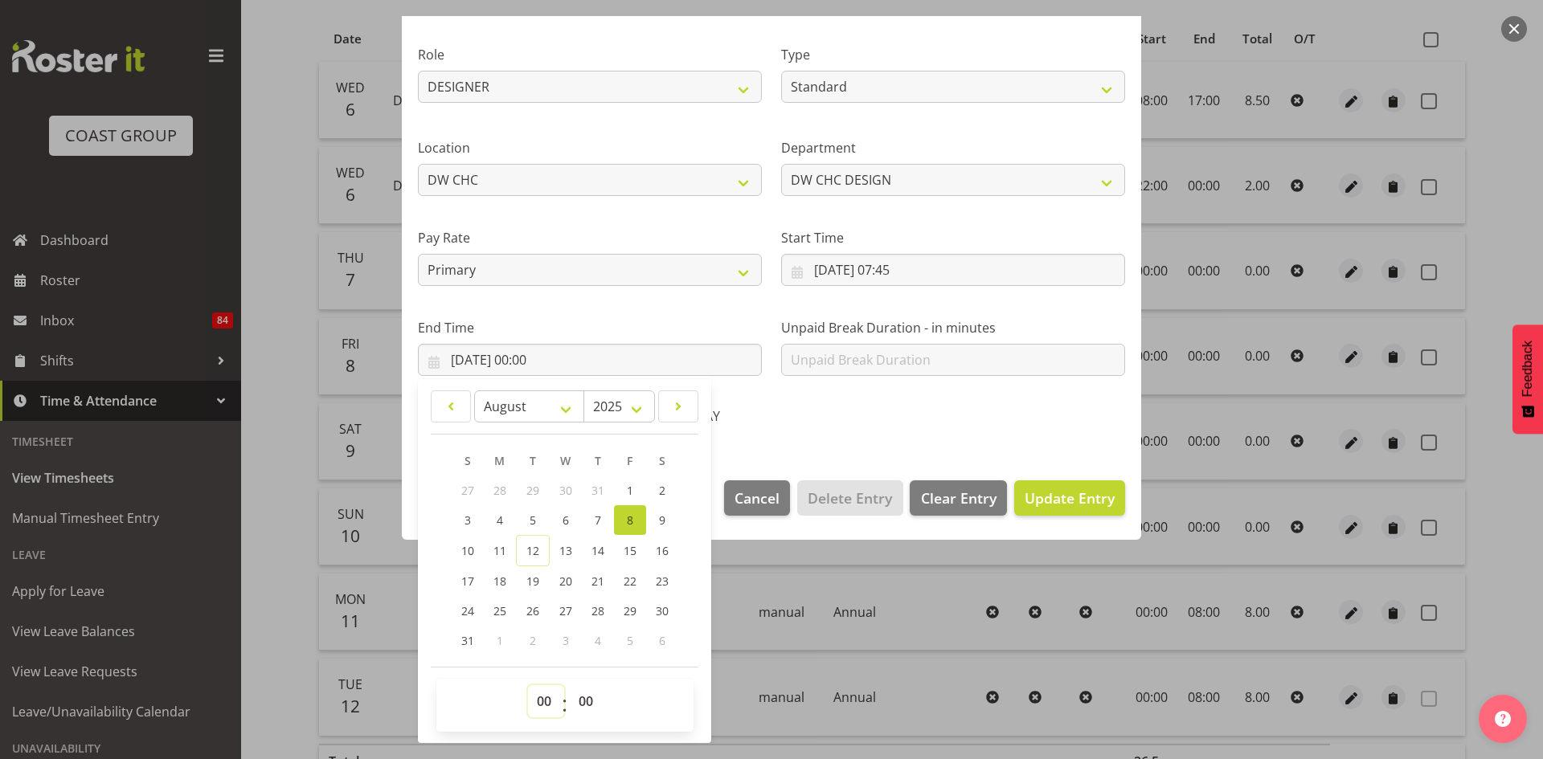
click at [547, 704] on select "00 01 02 03 04 05 06 07 08 09 10 11 12 13 14 15 16 17 18 19 20 21 22 23" at bounding box center [546, 701] width 36 height 32
select select "16"
click at [528, 685] on select "00 01 02 03 04 05 06 07 08 09 10 11 12 13 14 15 16 17 18 19 20 21 22 23" at bounding box center [546, 701] width 36 height 32
type input "[DATE] 16:00"
click at [583, 704] on select "00 01 02 03 04 05 06 07 08 09 10 11 12 13 14 15 16 17 18 19 20 21 22 23 24 25 2…" at bounding box center [588, 701] width 36 height 32
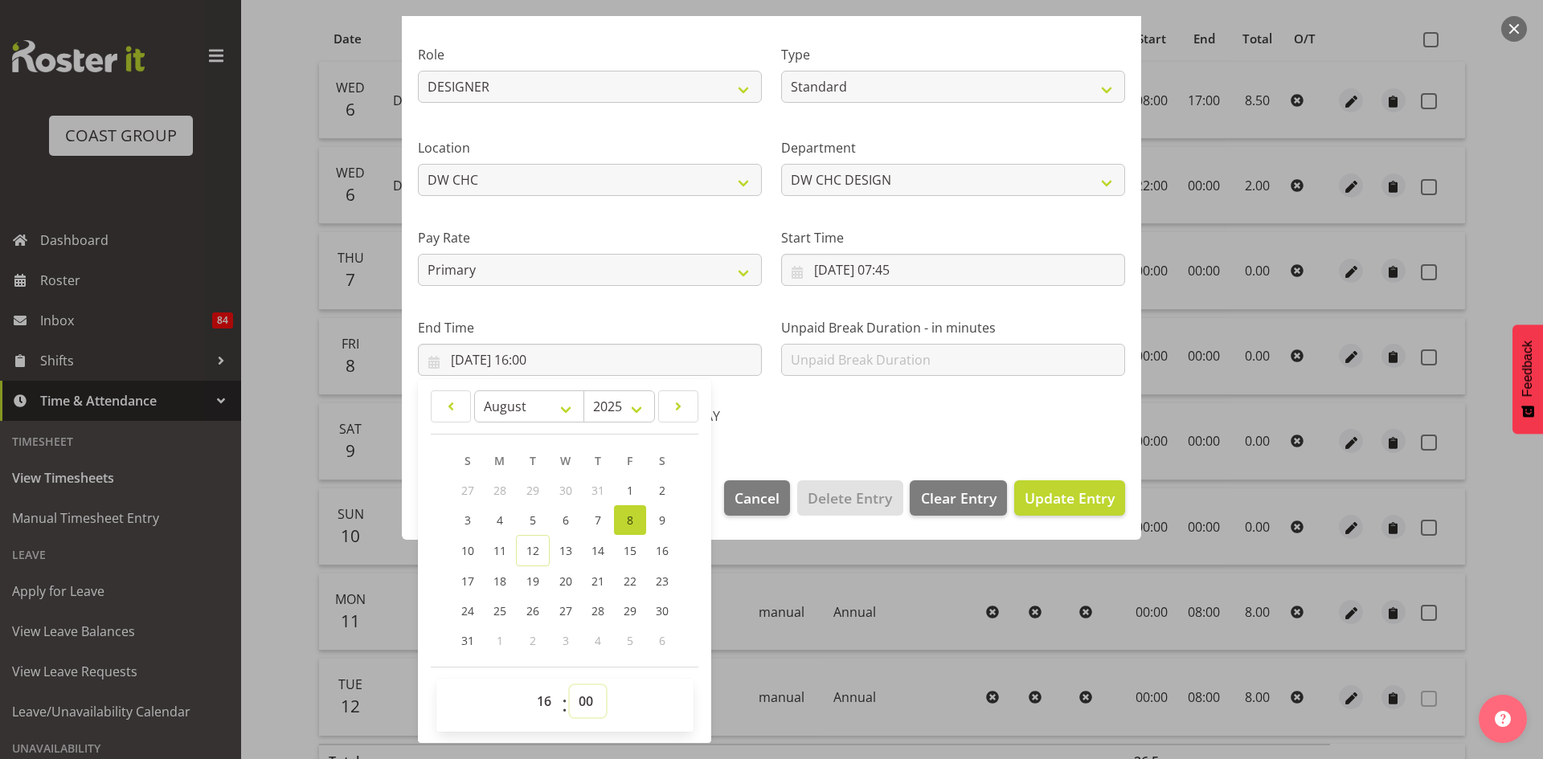
select select "30"
click at [570, 685] on select "00 01 02 03 04 05 06 07 08 09 10 11 12 13 14 15 16 17 18 19 20 21 22 23 24 25 2…" at bounding box center [588, 701] width 36 height 32
type input "[DATE] 16:30"
click at [661, 711] on div "00 01 02 03 04 05 06 07 08 09 10 11 12 13 14 15 16 17 18 19 20 21 22 23 : 00 01…" at bounding box center [564, 705] width 257 height 40
click at [730, 643] on div "Edit Timesheet Entry Shift Name DW CHC Design Office Job 1 Carlton Events 1 [PE…" at bounding box center [771, 379] width 771 height 727
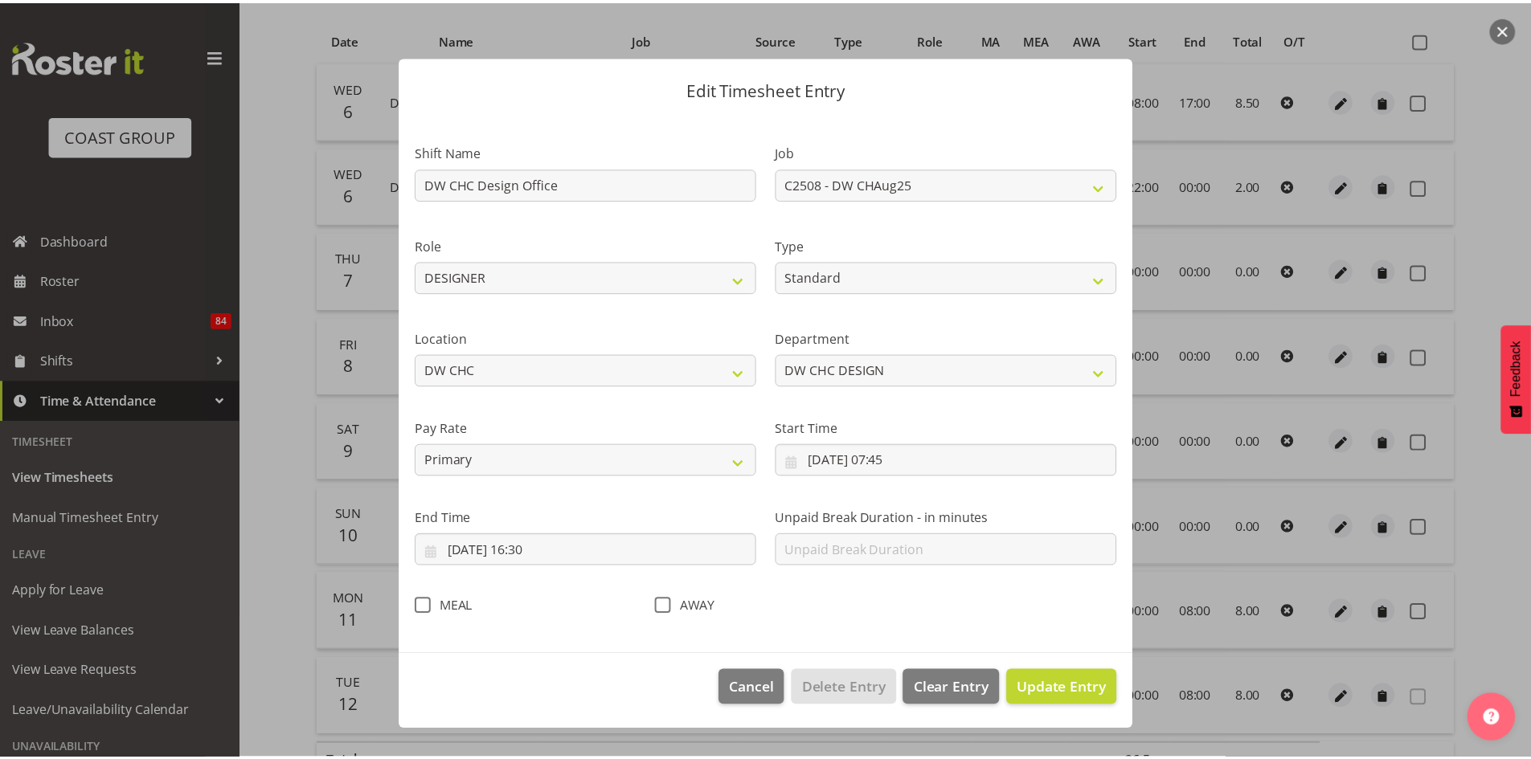
scroll to position [0, 0]
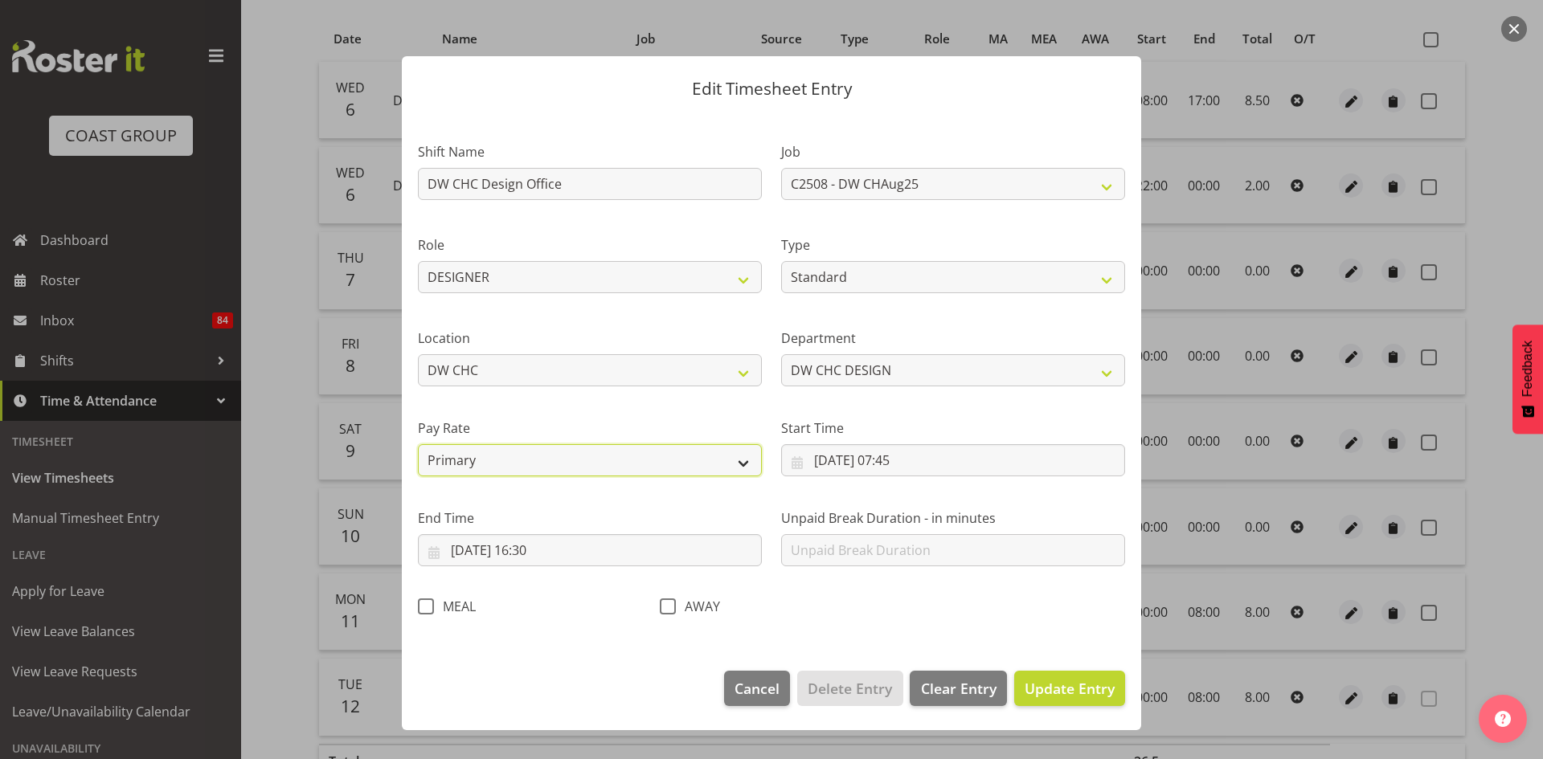
click at [747, 469] on select "Primary Secondary Tertiary Fourth Fifth" at bounding box center [590, 460] width 344 height 32
click at [708, 423] on label "Pay Rate" at bounding box center [590, 428] width 344 height 19
click at [1062, 692] on span "Update Entry" at bounding box center [1070, 688] width 90 height 19
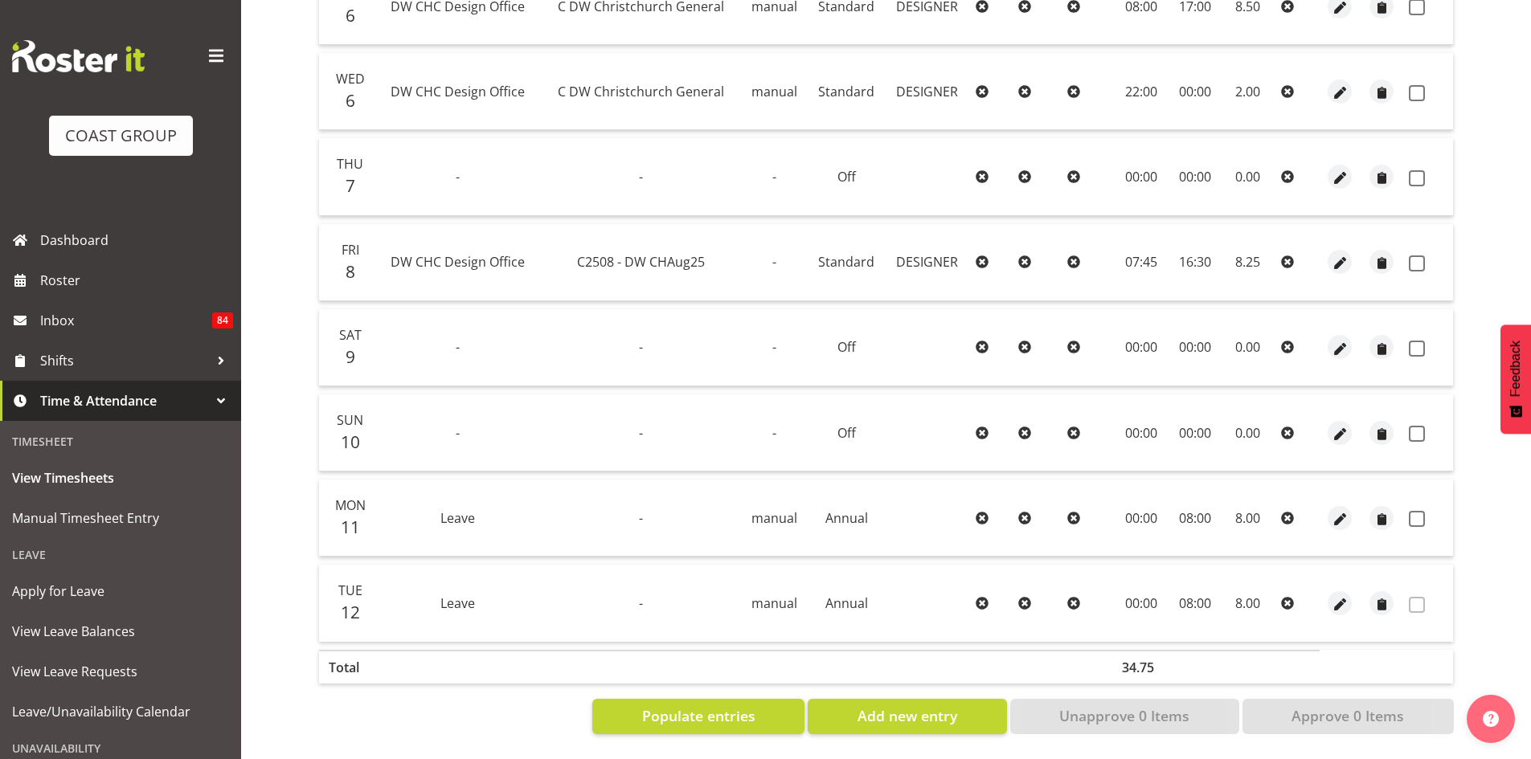
scroll to position [186, 0]
